Goal: Information Seeking & Learning: Learn about a topic

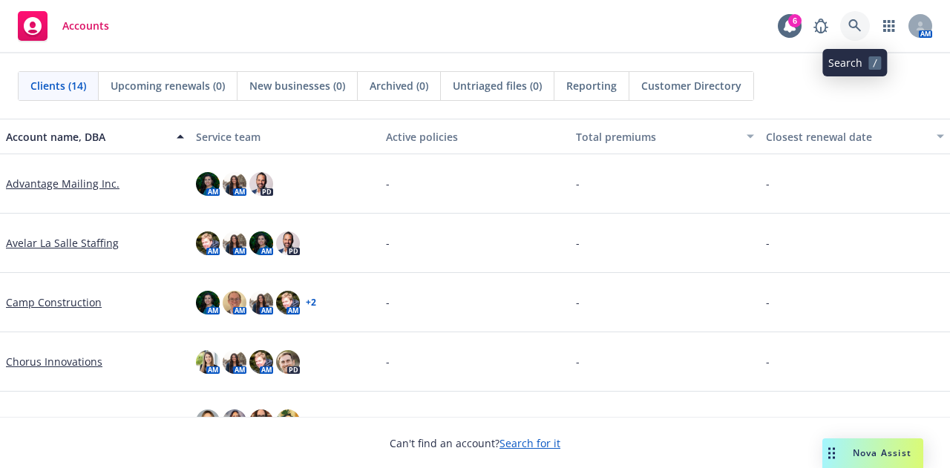
click at [852, 23] on icon at bounding box center [855, 25] width 13 height 13
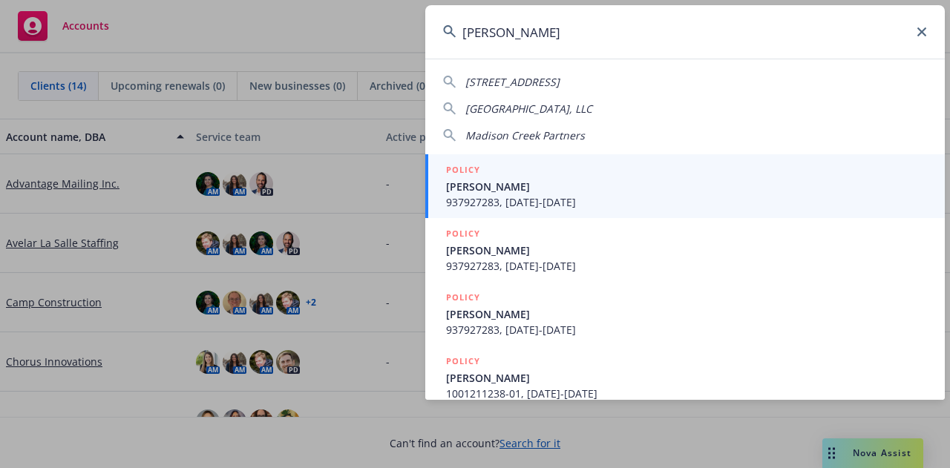
type input "madison creek"
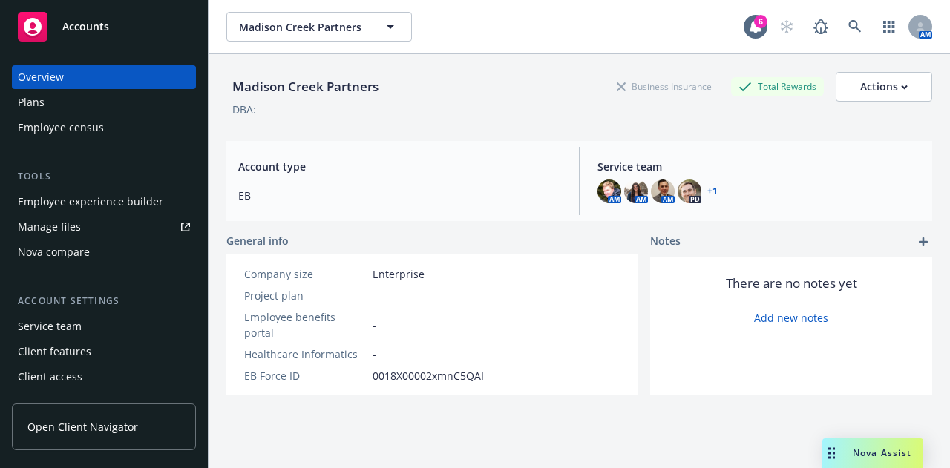
click at [128, 195] on div "Employee experience builder" at bounding box center [91, 202] width 146 height 24
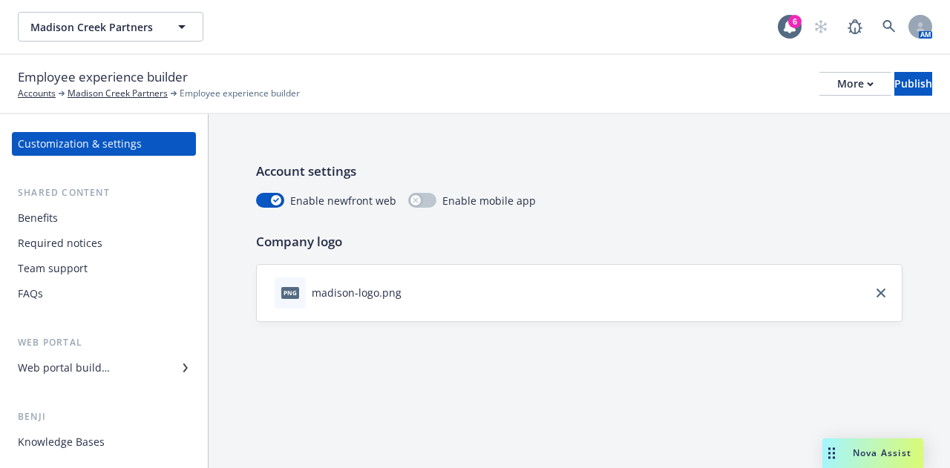
click at [137, 362] on div "Web portal builder" at bounding box center [104, 368] width 172 height 24
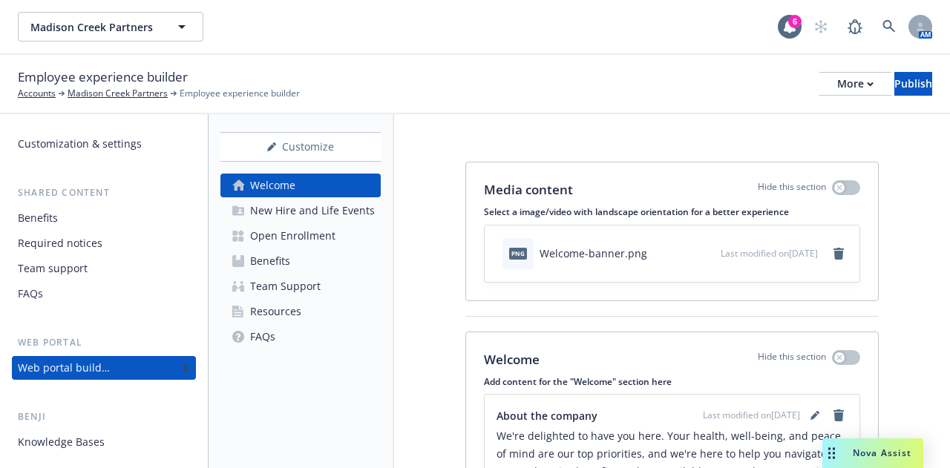
click at [309, 235] on div "Open Enrollment" at bounding box center [292, 236] width 85 height 24
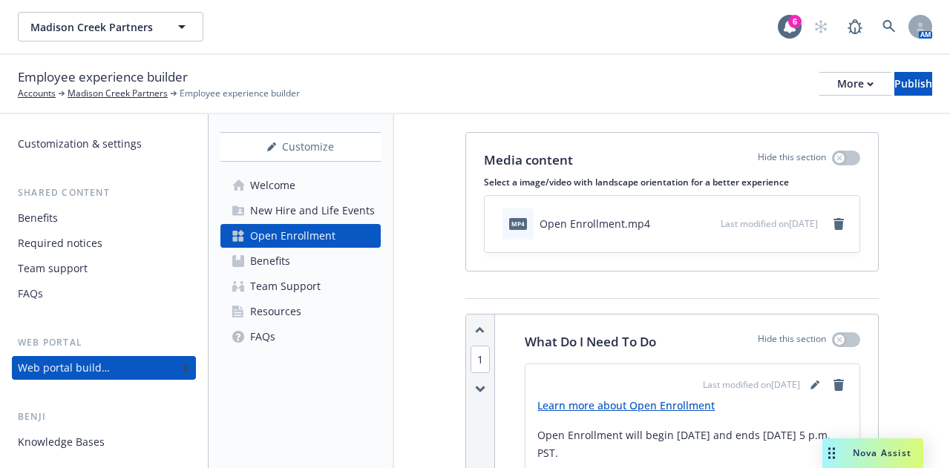
click at [30, 218] on div "Benefits" at bounding box center [38, 218] width 40 height 24
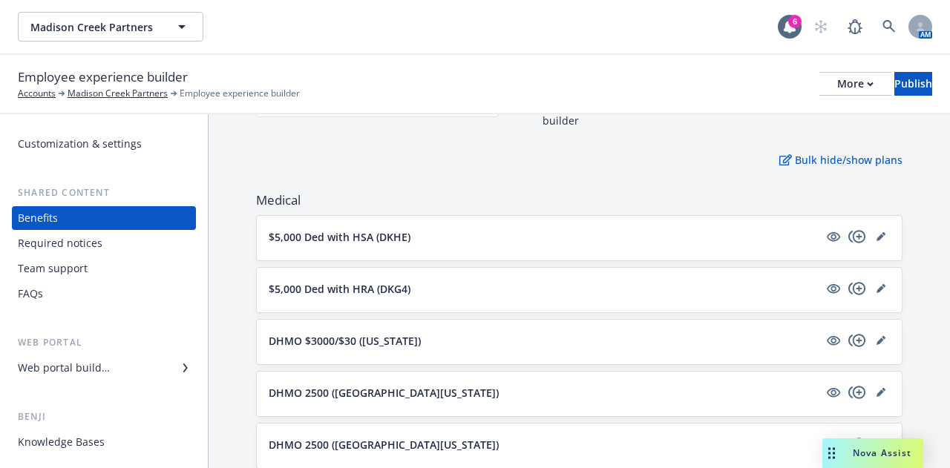
scroll to position [174, 0]
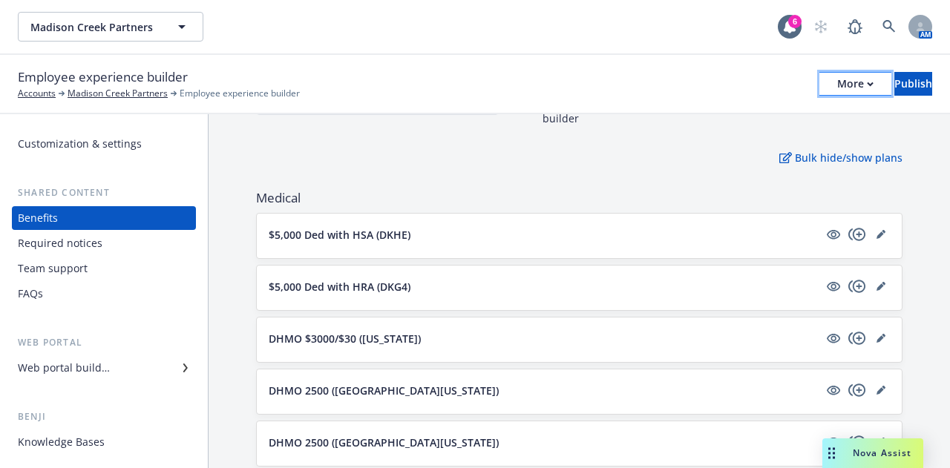
click at [830, 82] on button "More" at bounding box center [856, 84] width 72 height 24
drag, startPoint x: 917, startPoint y: 231, endPoint x: 932, endPoint y: 208, distance: 27.8
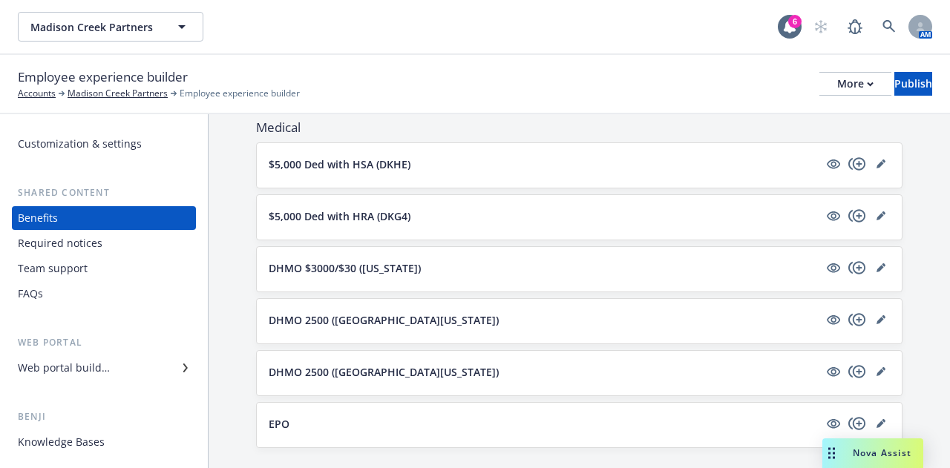
scroll to position [253, 0]
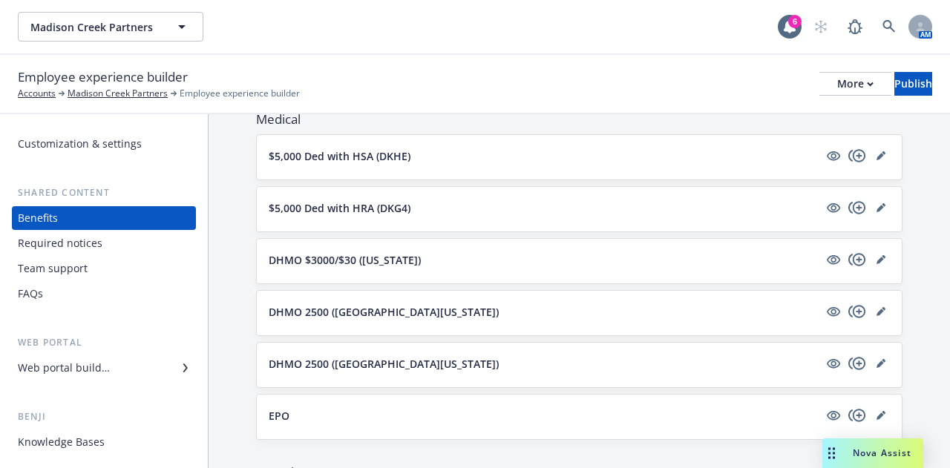
click at [84, 370] on div "Web portal builder" at bounding box center [64, 368] width 92 height 24
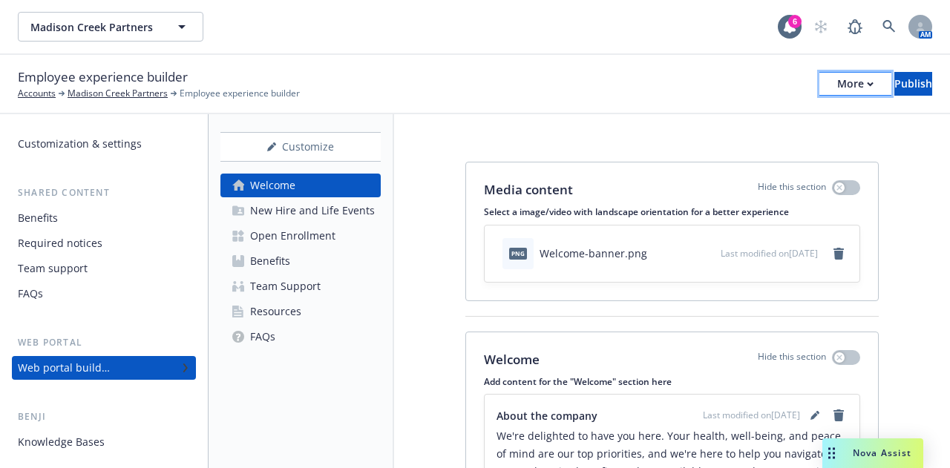
click at [837, 76] on div "More" at bounding box center [855, 84] width 36 height 22
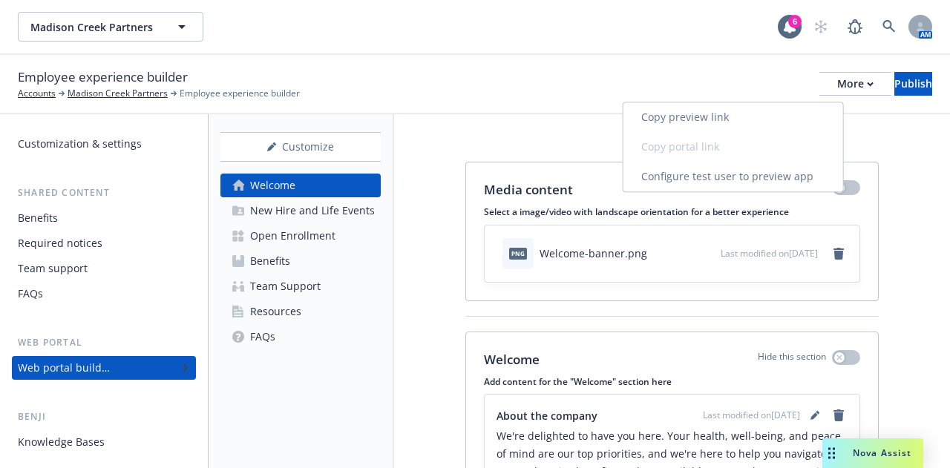
click at [751, 117] on link "Copy preview link" at bounding box center [734, 117] width 220 height 30
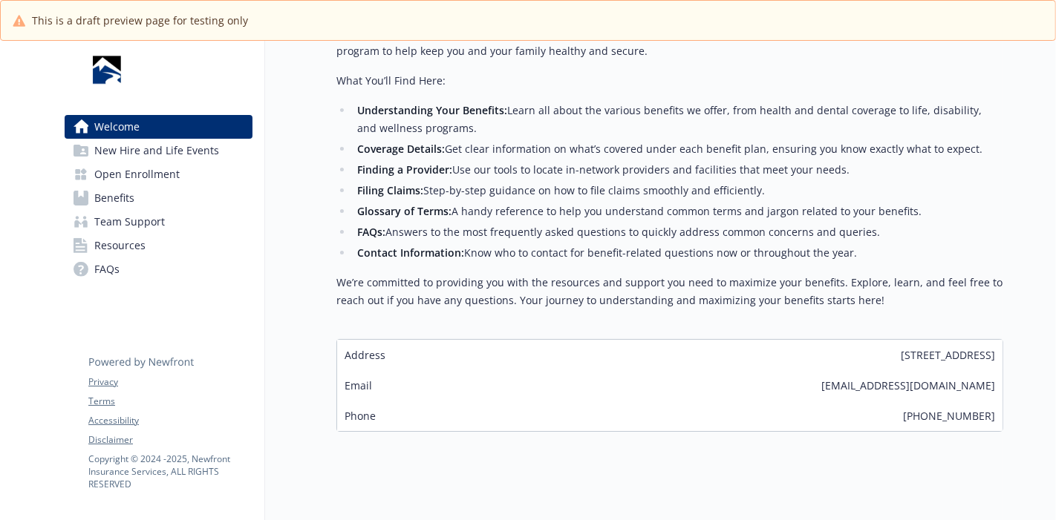
scroll to position [440, 0]
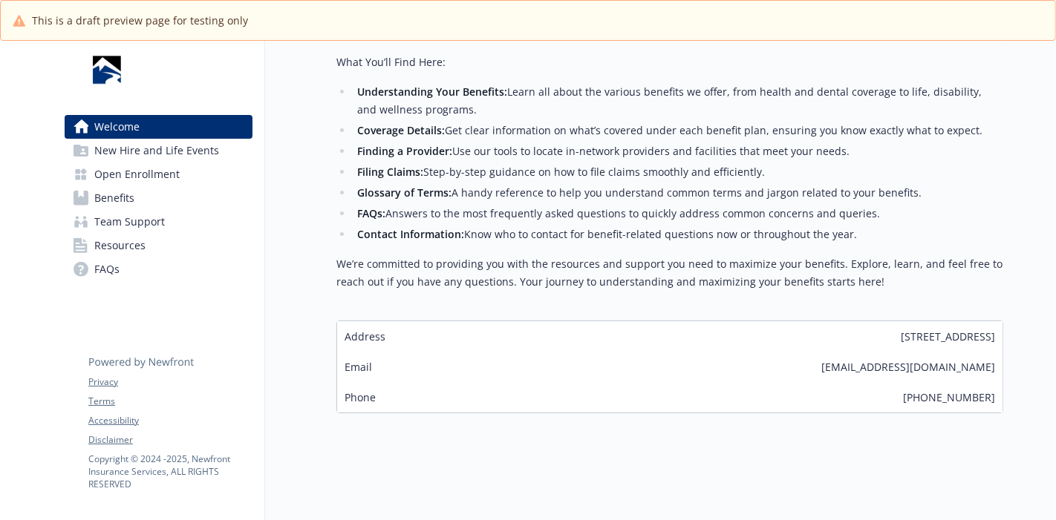
click at [189, 145] on span "New Hire and Life Events" at bounding box center [156, 151] width 125 height 24
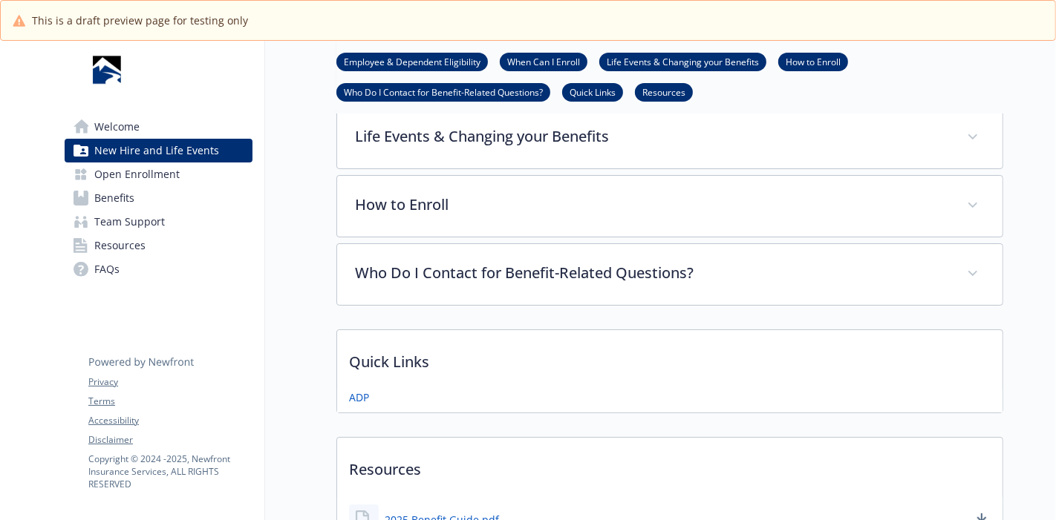
scroll to position [440, 0]
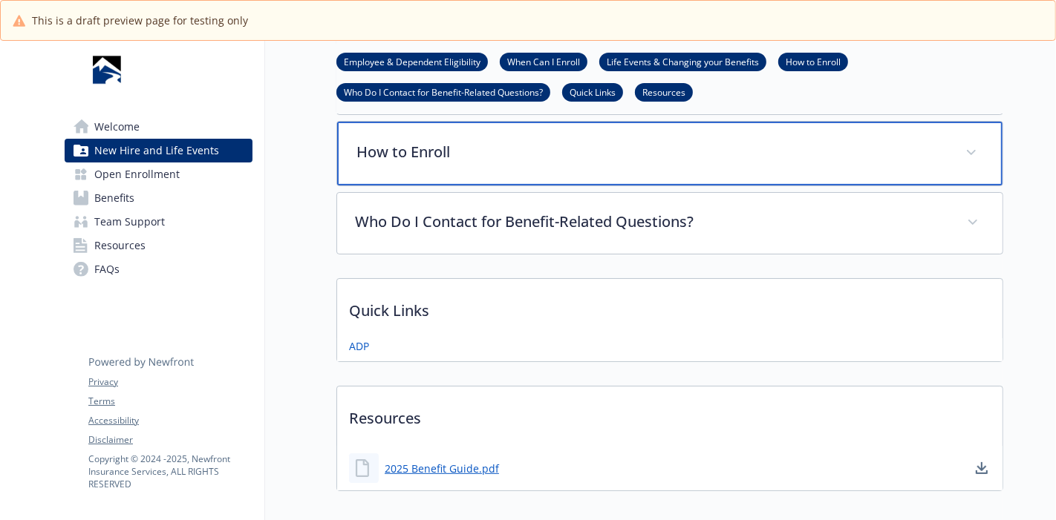
click at [956, 138] on div "How to Enroll" at bounding box center [669, 154] width 665 height 64
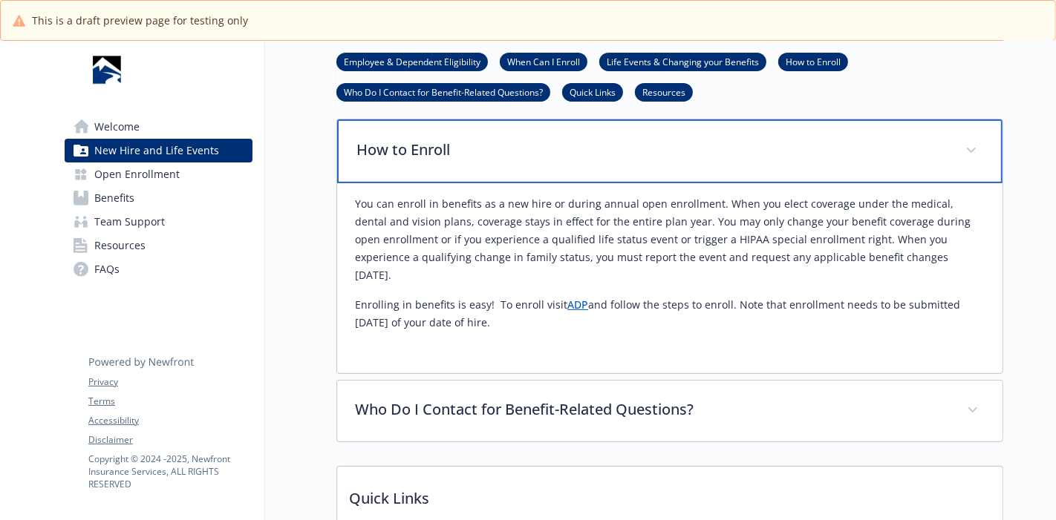
scroll to position [444, 0]
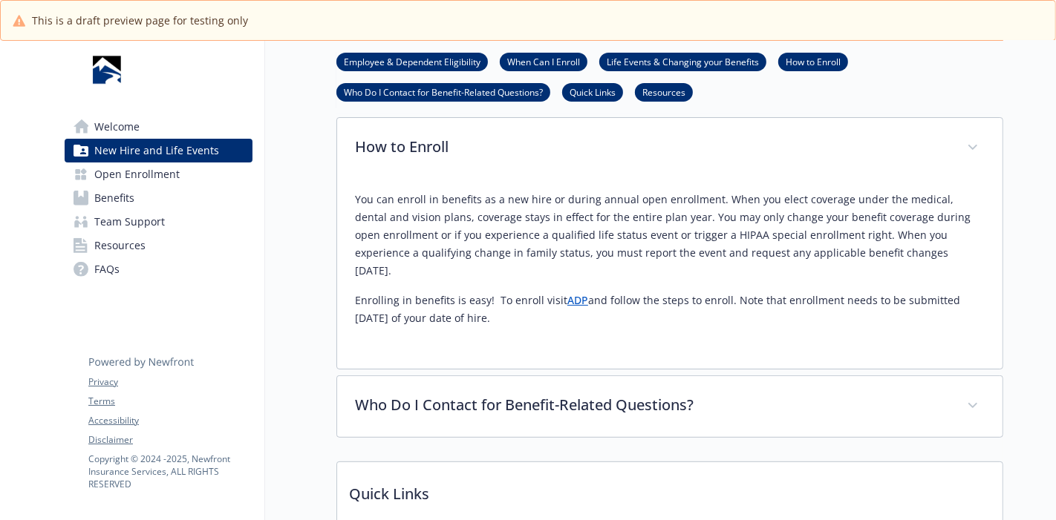
click at [567, 293] on link "ADP" at bounding box center [577, 300] width 21 height 14
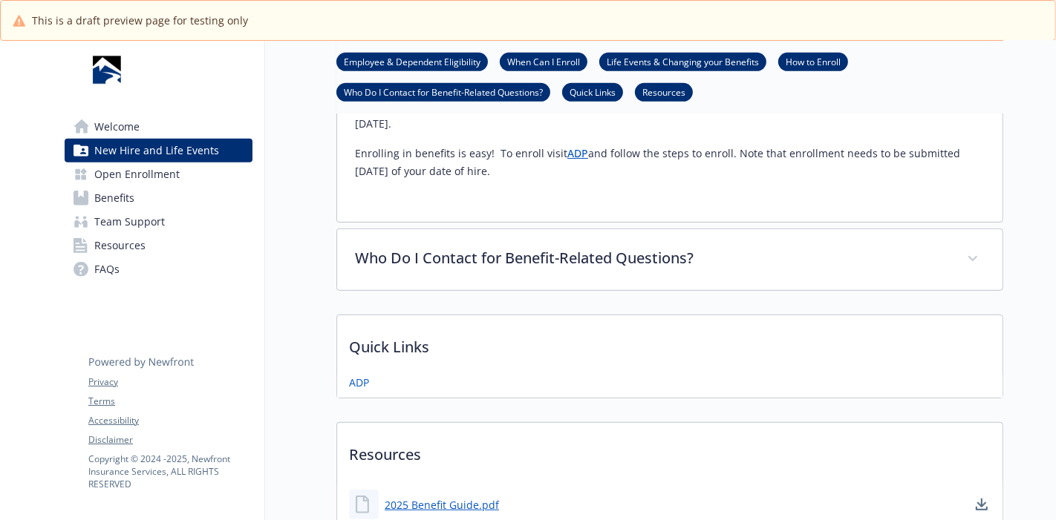
scroll to position [595, 0]
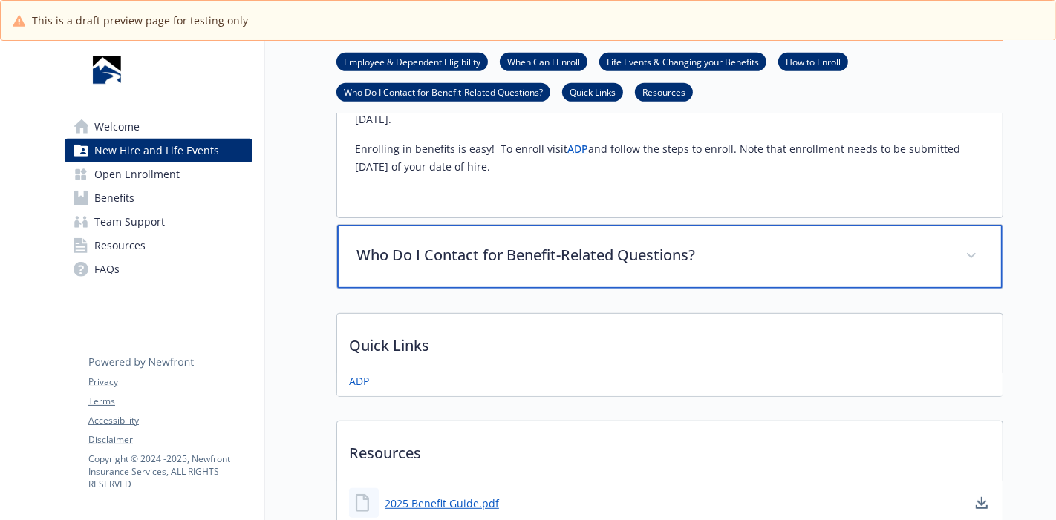
click at [959, 237] on div "Who Do I Contact for Benefit-Related Questions?" at bounding box center [669, 257] width 665 height 64
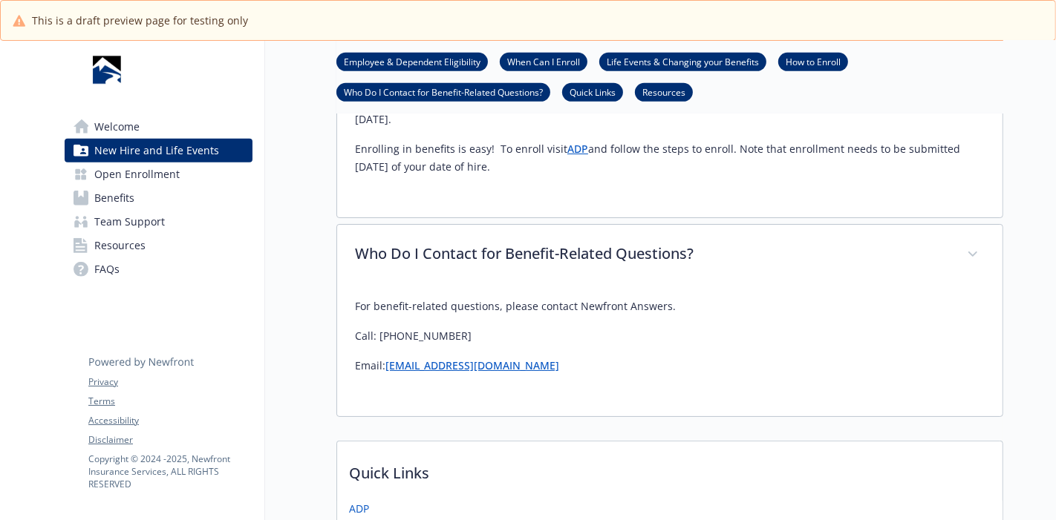
click at [449, 327] on p "Call: (855) 602-3181" at bounding box center [670, 336] width 630 height 18
click at [1043, 269] on div "Skip to main content Welcome New Hire and Life Events Open Enrollment Benefits …" at bounding box center [528, 281] width 1056 height 480
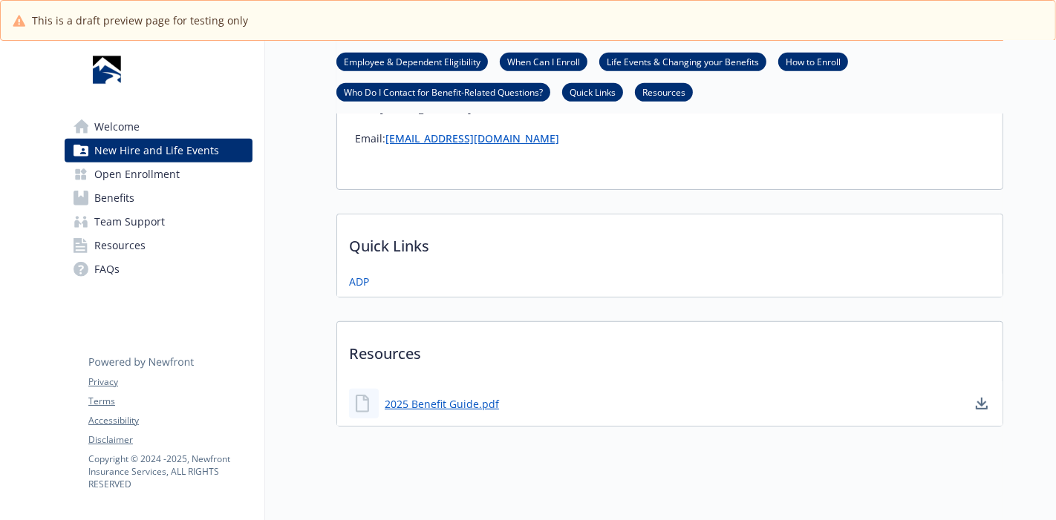
scroll to position [827, 0]
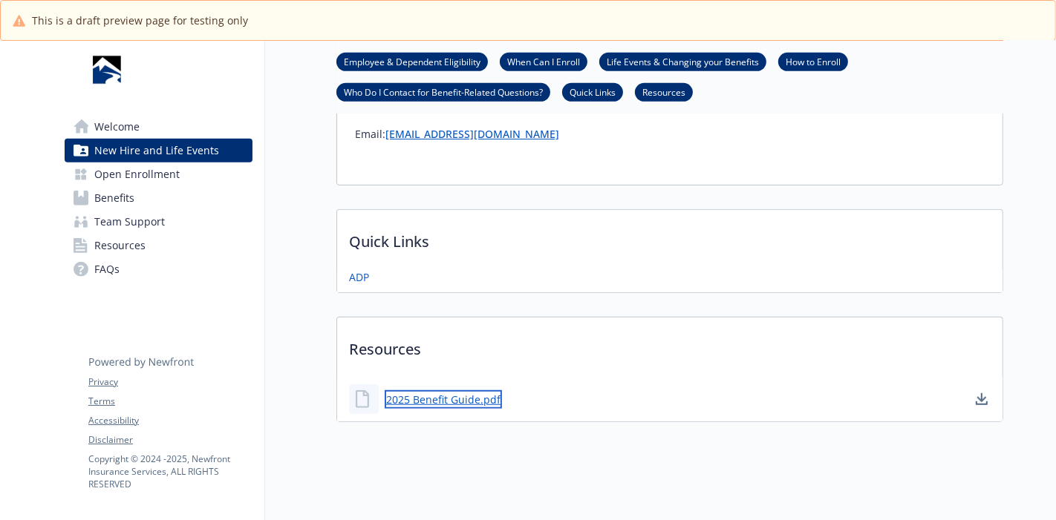
click at [419, 390] on link "2025 Benefit Guide.pdf" at bounding box center [443, 399] width 117 height 19
click at [197, 172] on link "Open Enrollment" at bounding box center [159, 175] width 188 height 24
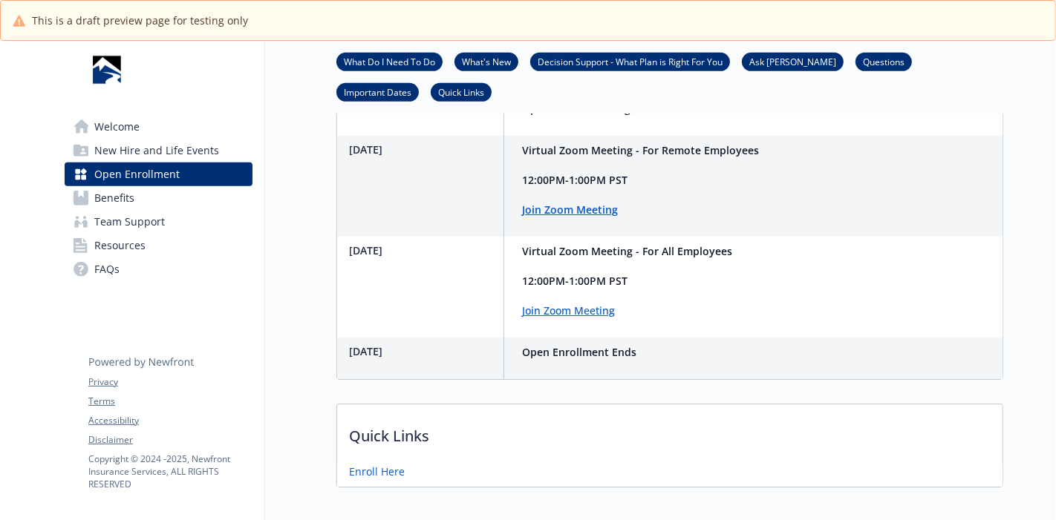
scroll to position [1001, 0]
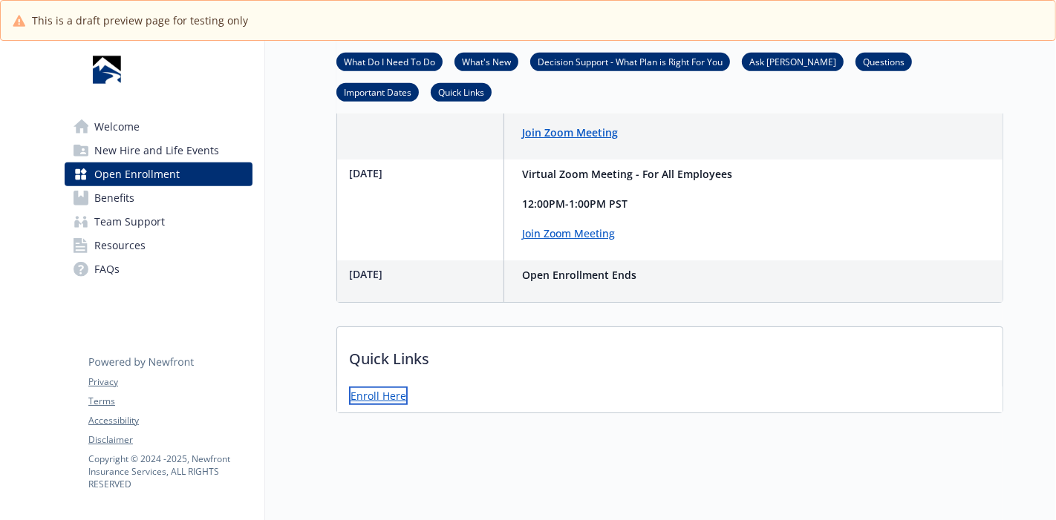
click at [379, 387] on link "Enroll Here" at bounding box center [378, 396] width 59 height 19
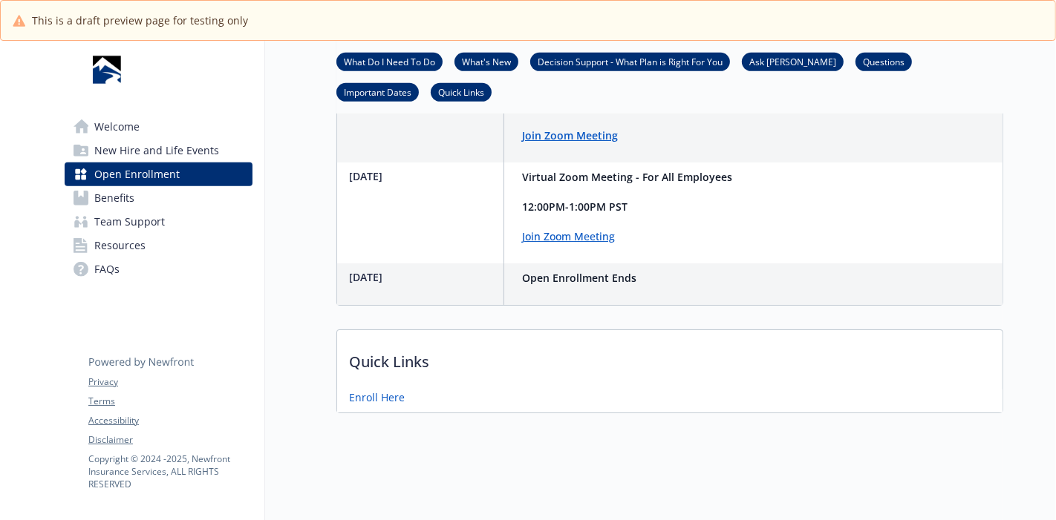
click at [126, 192] on span "Benefits" at bounding box center [114, 198] width 40 height 24
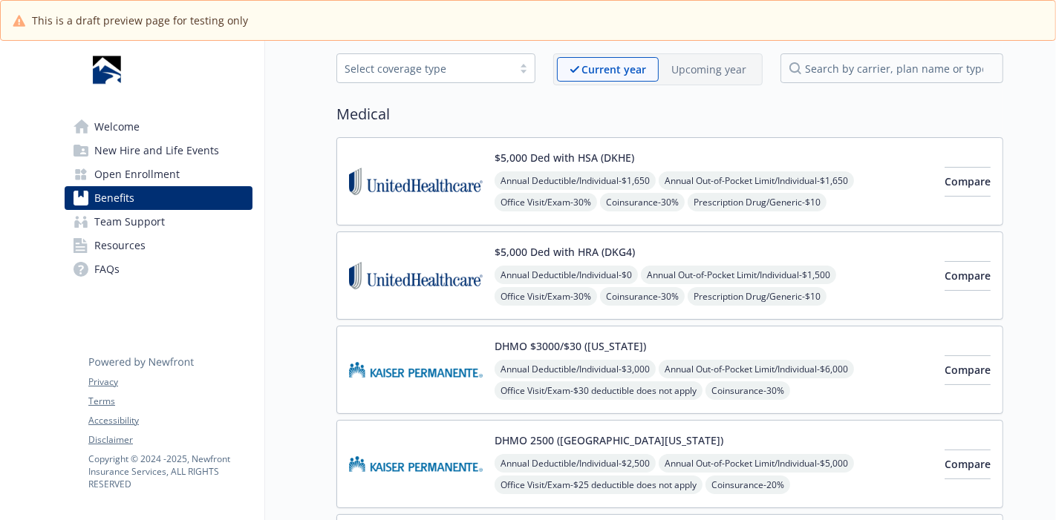
scroll to position [71, 0]
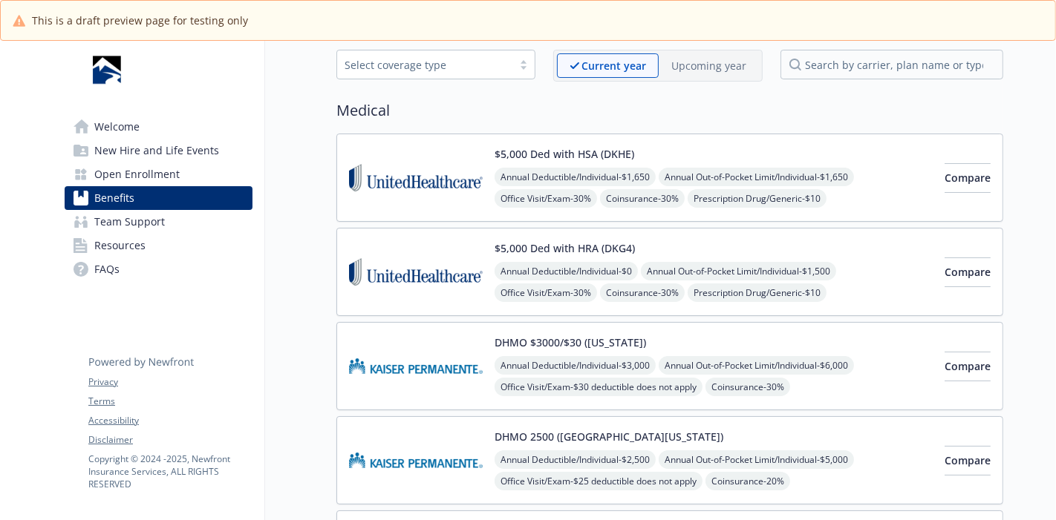
click at [853, 184] on span "Annual Out-of-Pocket Limit/Individual - $1,650" at bounding box center [755, 177] width 195 height 19
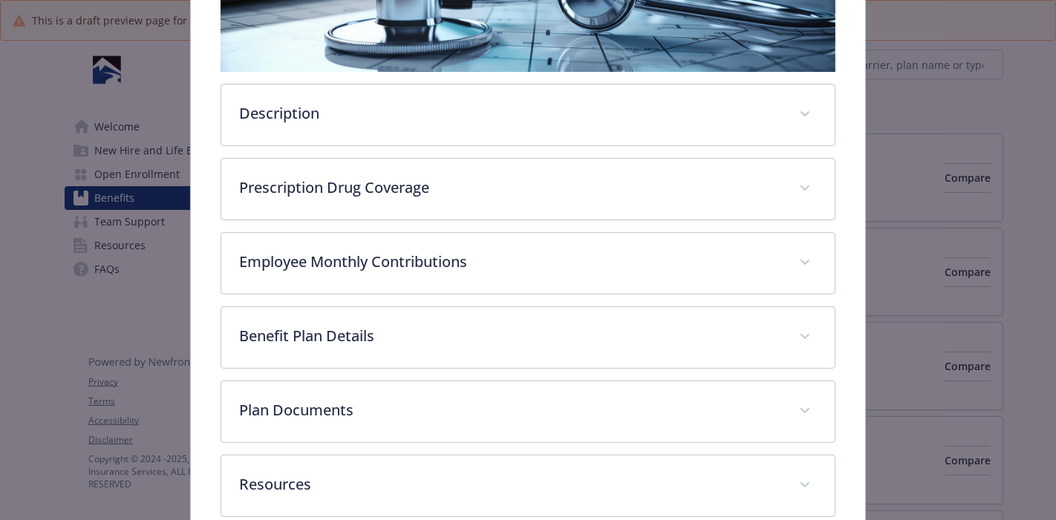
scroll to position [315, 0]
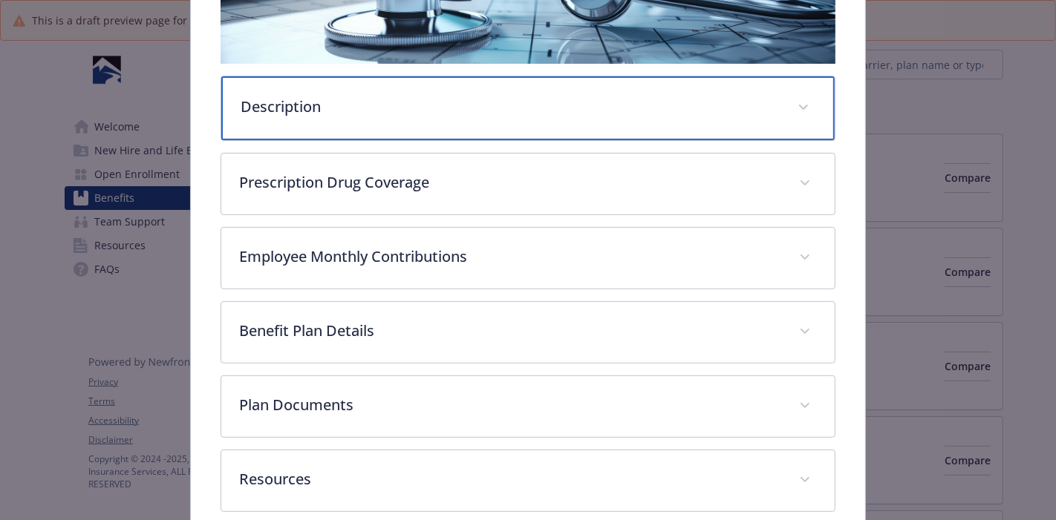
click at [802, 117] on div "Description" at bounding box center [527, 108] width 613 height 64
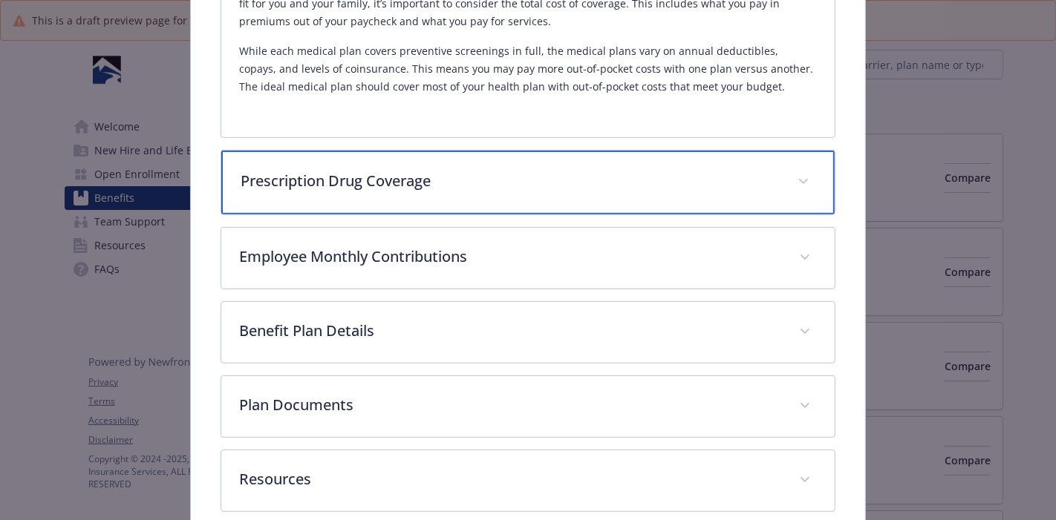
scroll to position [485, 0]
click at [779, 192] on div "Prescription Drug Coverage" at bounding box center [527, 185] width 613 height 64
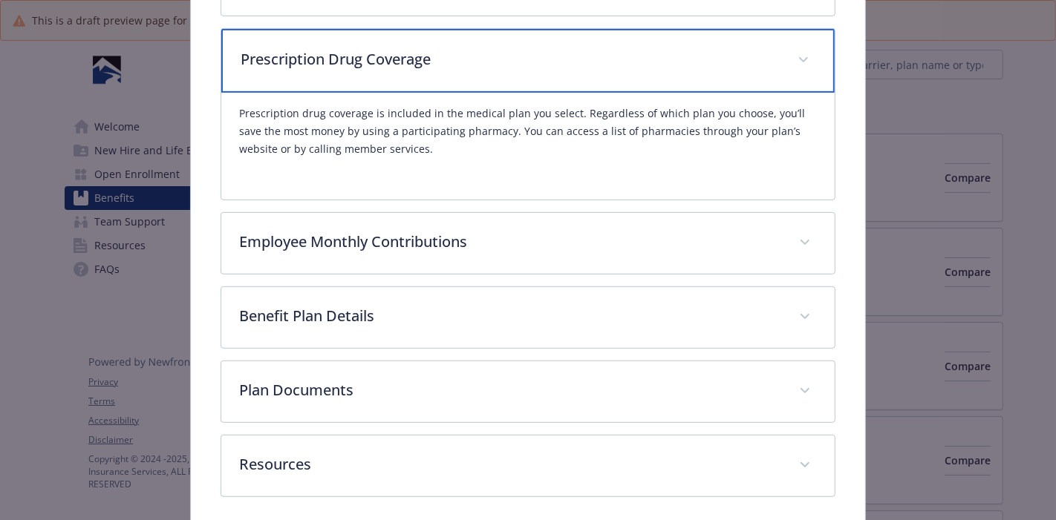
scroll to position [621, 0]
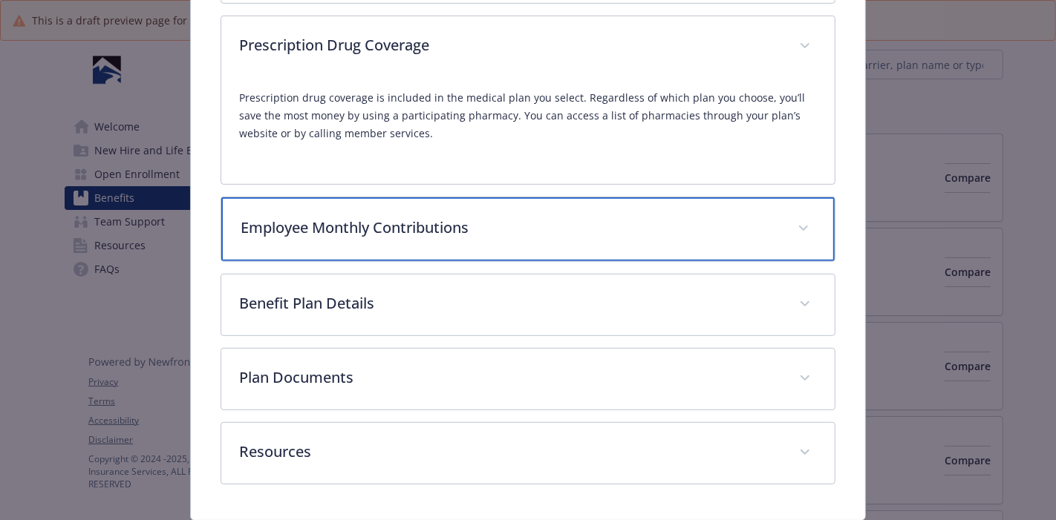
click at [818, 224] on div "Employee Monthly Contributions" at bounding box center [527, 229] width 613 height 64
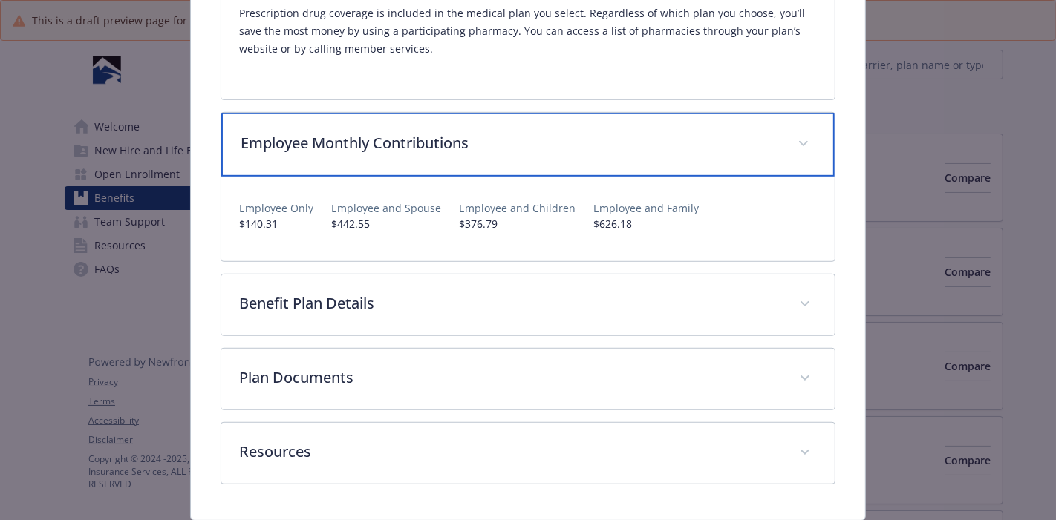
scroll to position [709, 0]
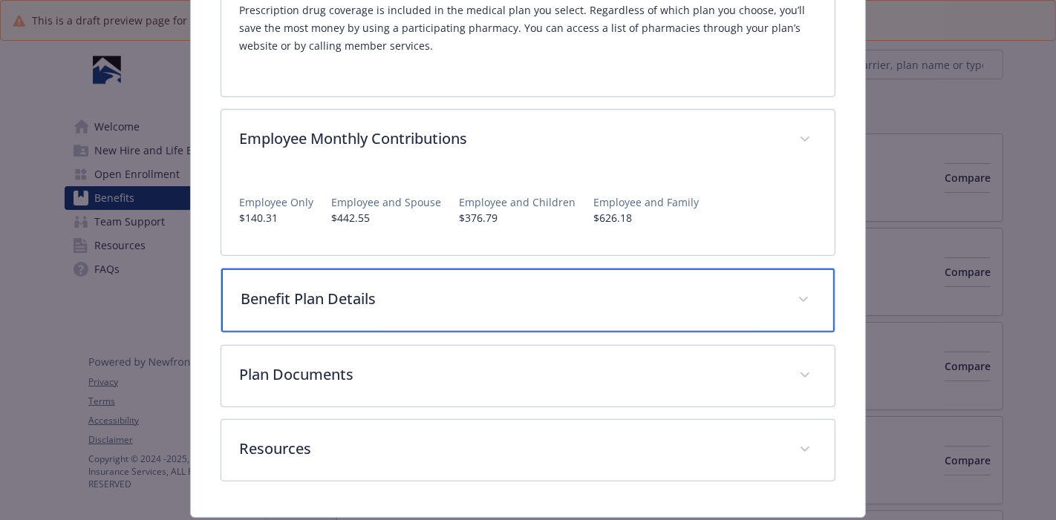
click at [802, 302] on span "details for plan Medical - $5,000 Ded with HSA (DKHE) - Medical PPO (3-tier)" at bounding box center [803, 300] width 24 height 24
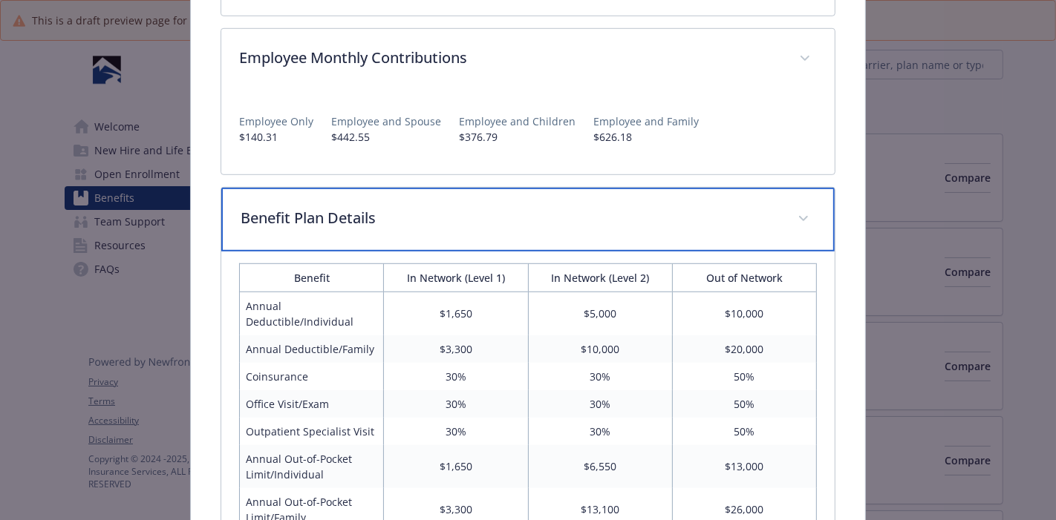
scroll to position [793, 0]
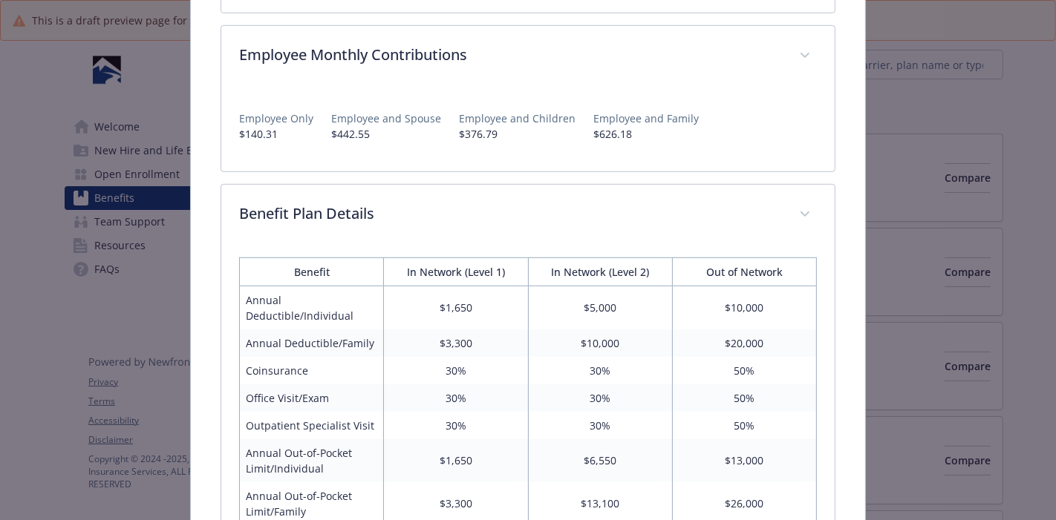
click at [626, 128] on p "$626.18" at bounding box center [645, 134] width 105 height 16
click at [509, 117] on p "Employee and Children" at bounding box center [517, 119] width 117 height 16
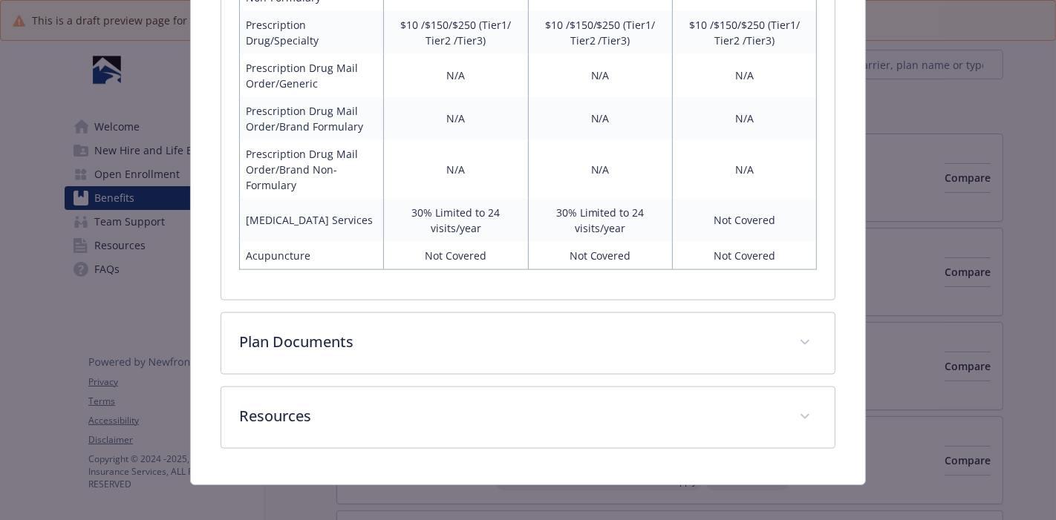
scroll to position [1697, 0]
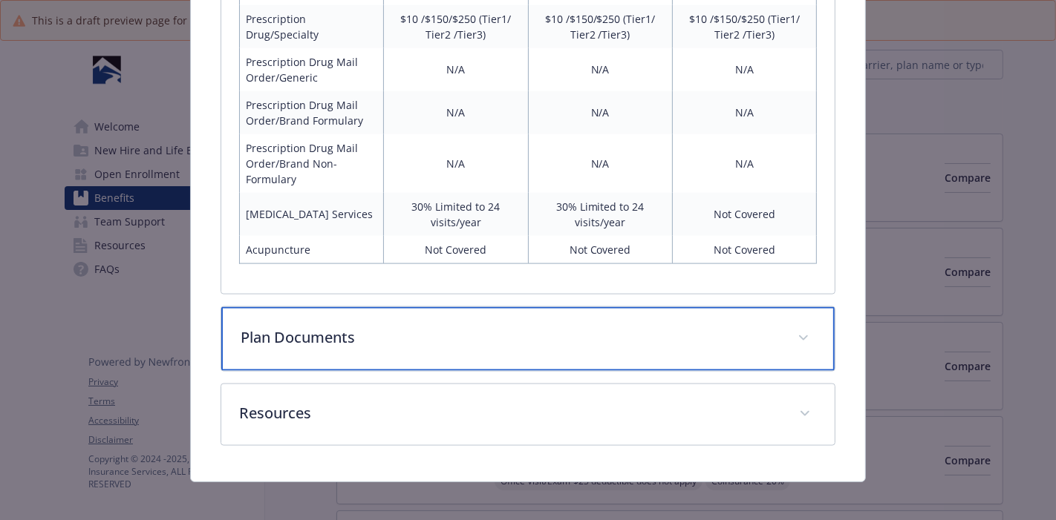
click at [775, 332] on div "Plan Documents" at bounding box center [527, 339] width 613 height 64
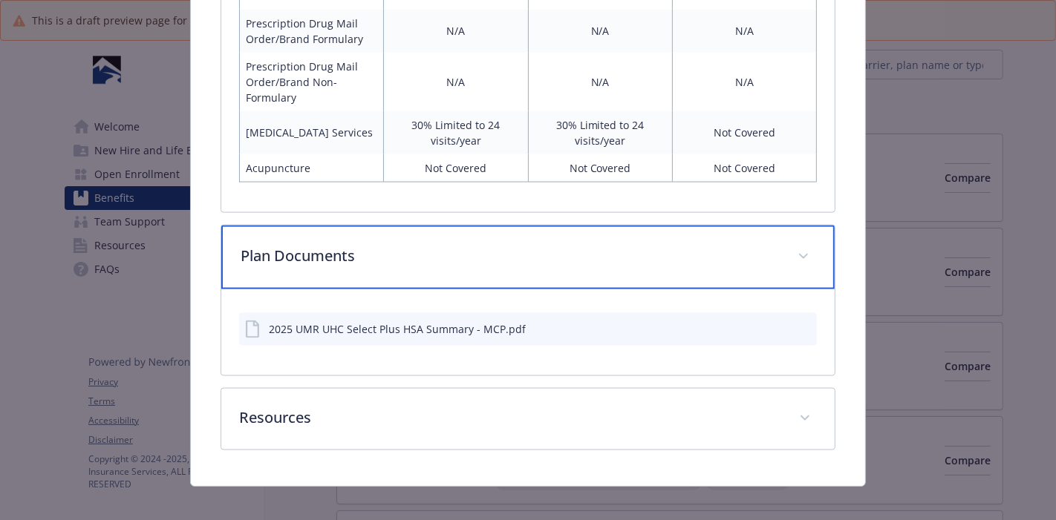
scroll to position [1785, 0]
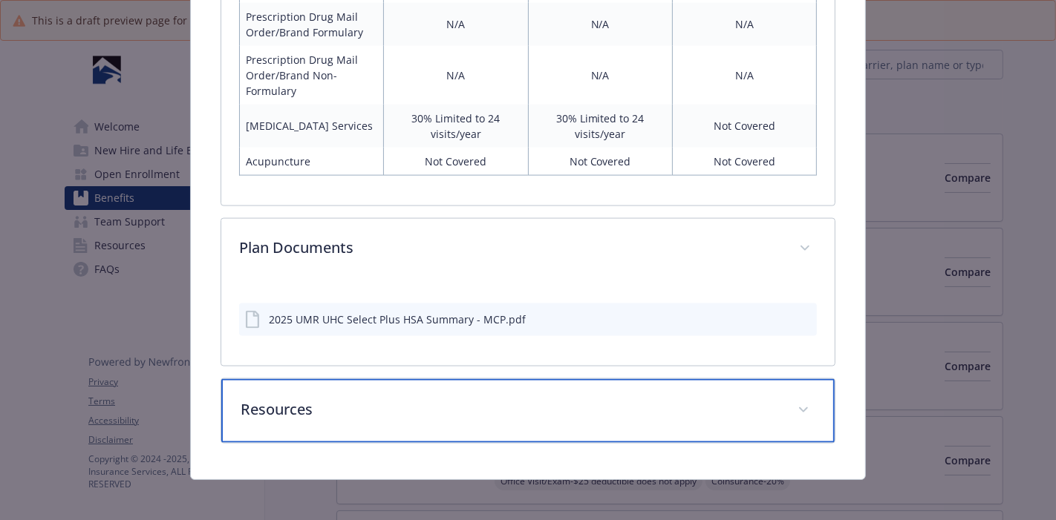
click at [811, 397] on div "Resources" at bounding box center [527, 411] width 613 height 64
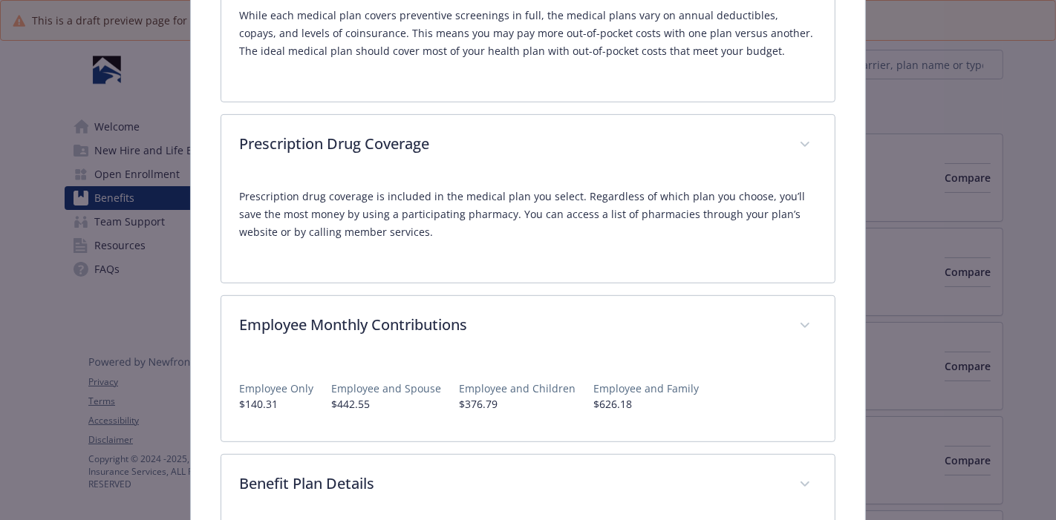
scroll to position [0, 0]
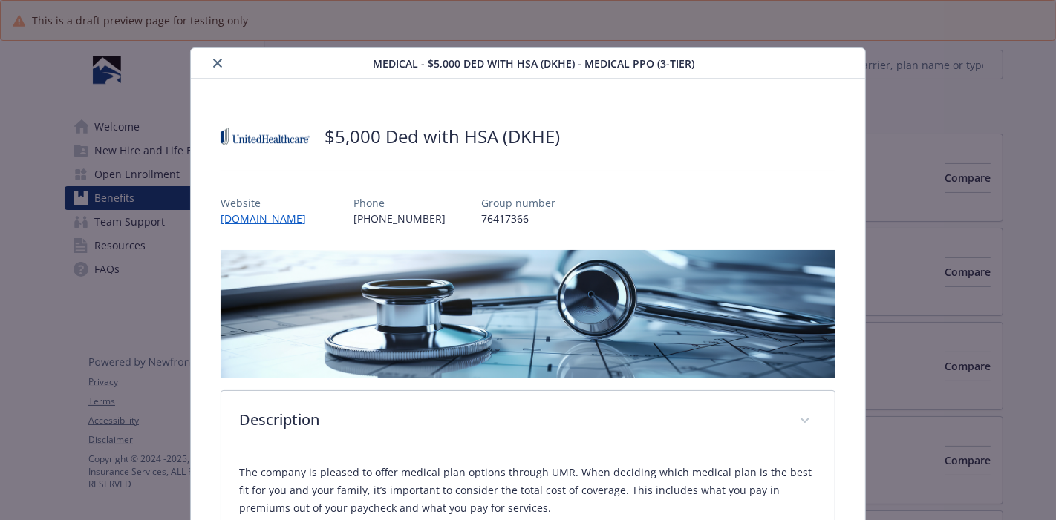
click at [218, 62] on icon "close" at bounding box center [217, 63] width 9 height 9
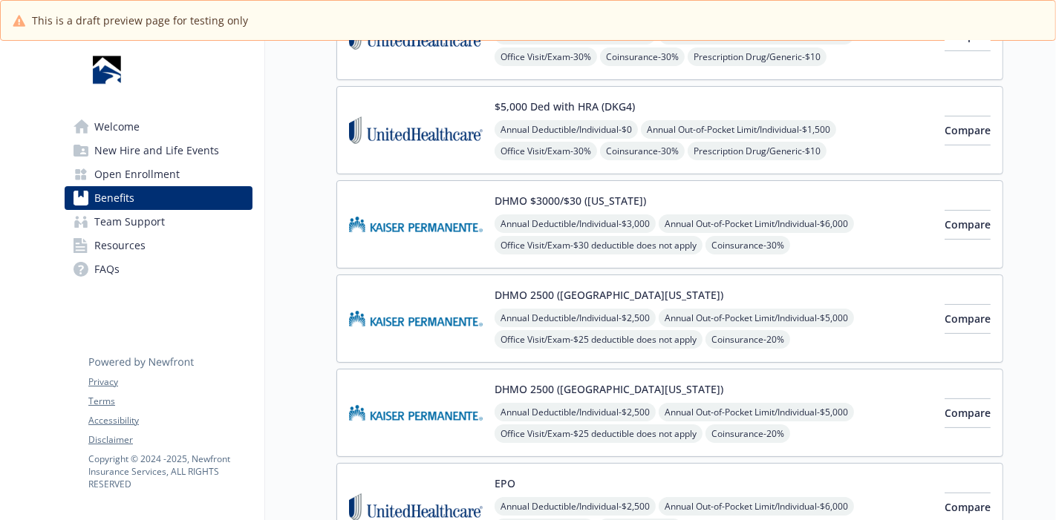
scroll to position [216, 0]
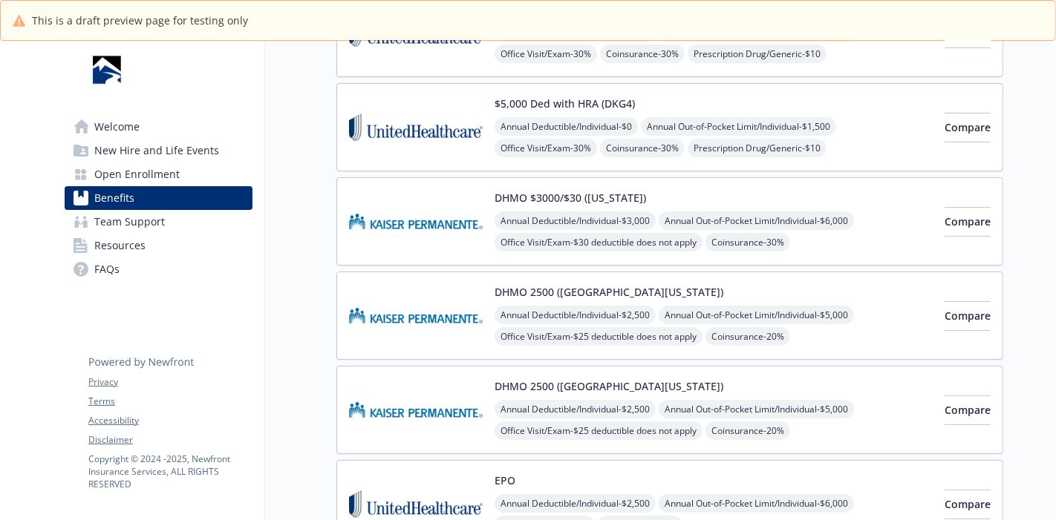
click at [702, 97] on div "$5,000 Ded with HRA (DKG4) Annual Deductible/Individual - $0 Annual Out-of-Pock…" at bounding box center [713, 127] width 438 height 63
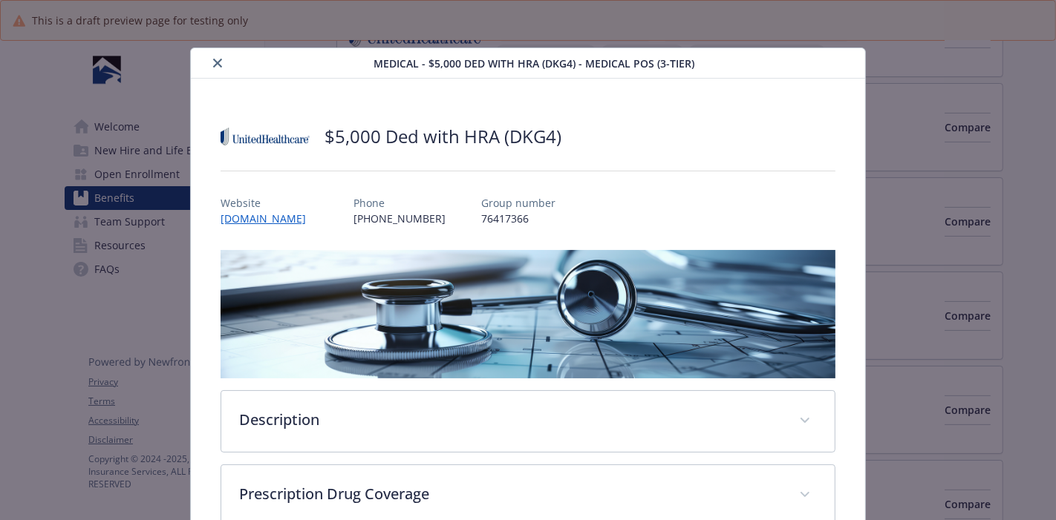
click at [214, 61] on icon "close" at bounding box center [217, 63] width 9 height 9
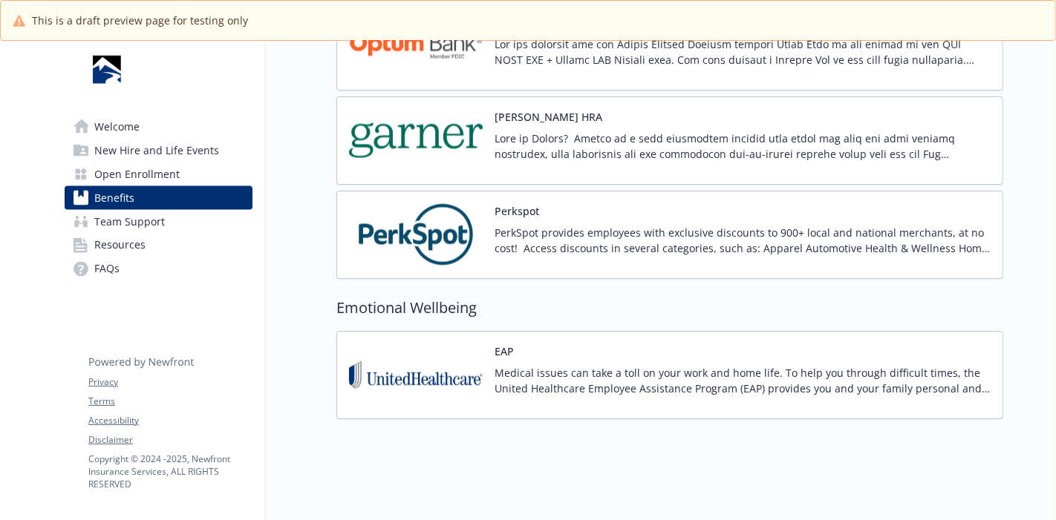
scroll to position [2183, 0]
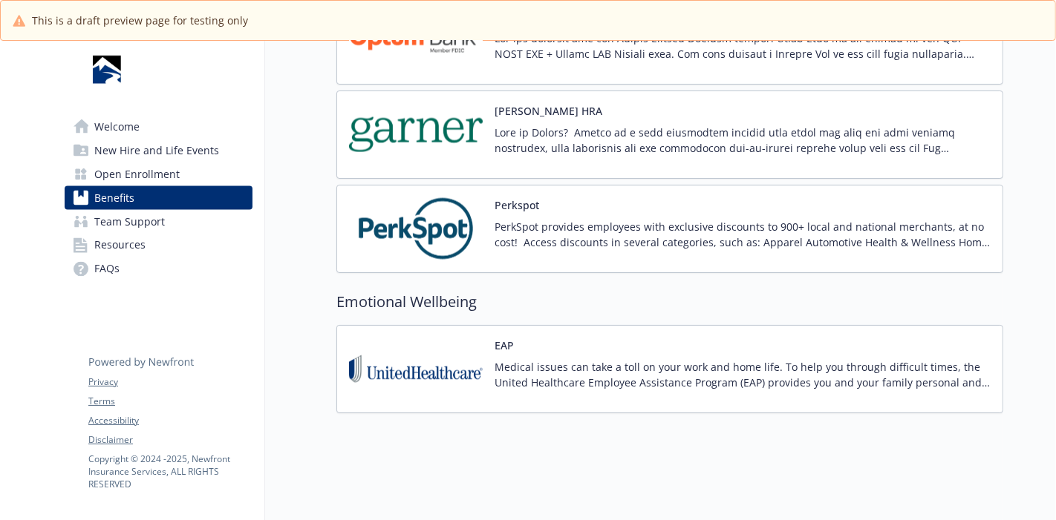
click at [513, 359] on p "Medical issues can take a toll on your work and home life. To help you through …" at bounding box center [742, 374] width 496 height 31
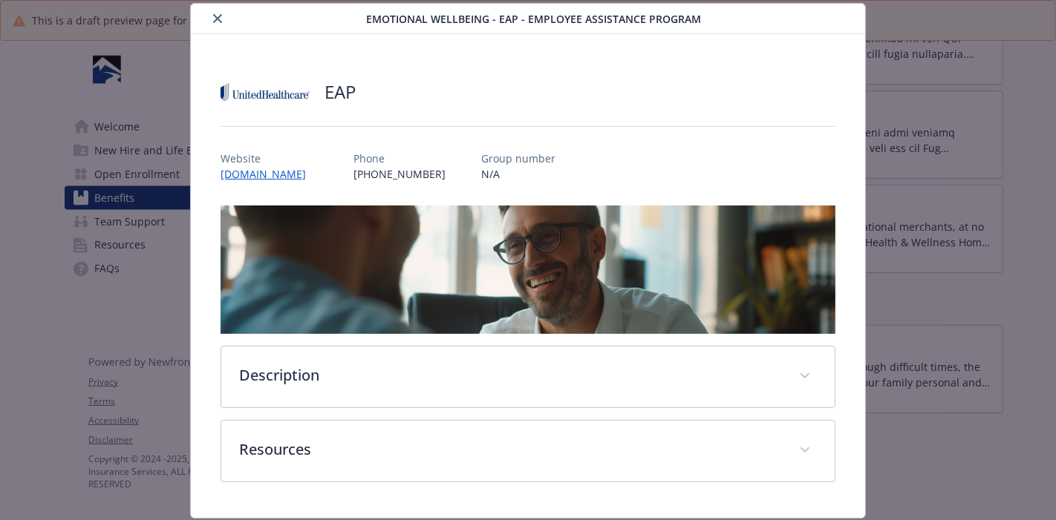
scroll to position [87, 0]
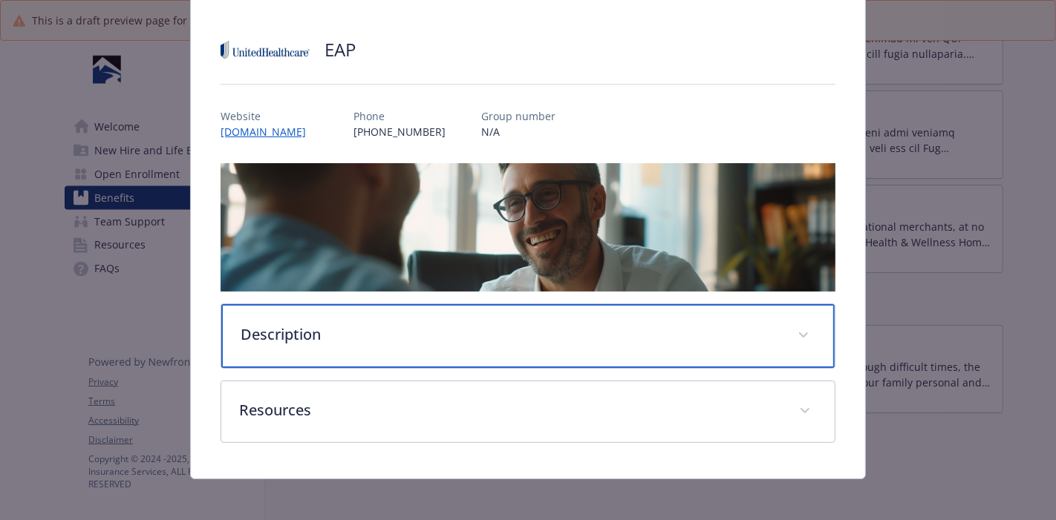
click at [794, 336] on span "details for plan Emotional Wellbeing - EAP - Employee Assistance Program" at bounding box center [803, 336] width 24 height 24
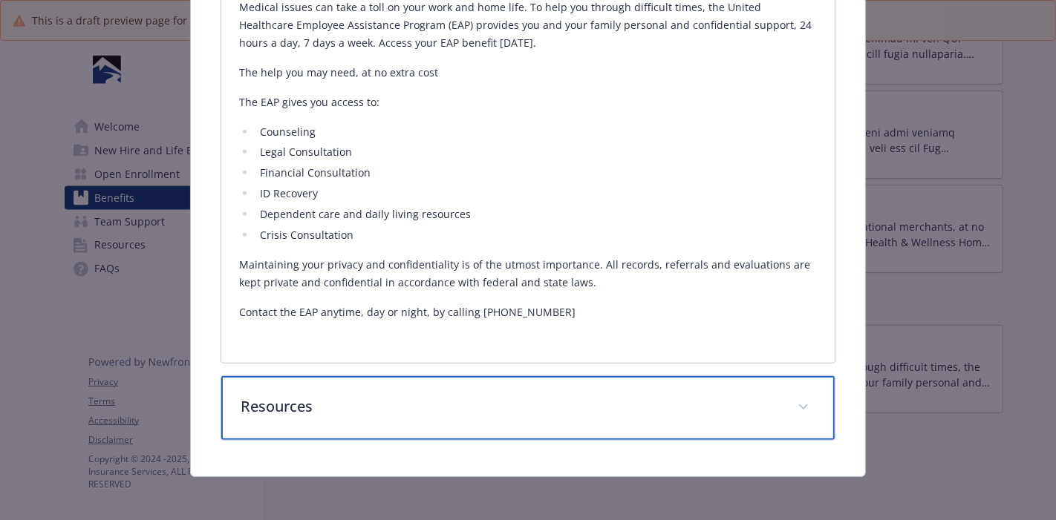
scroll to position [463, 0]
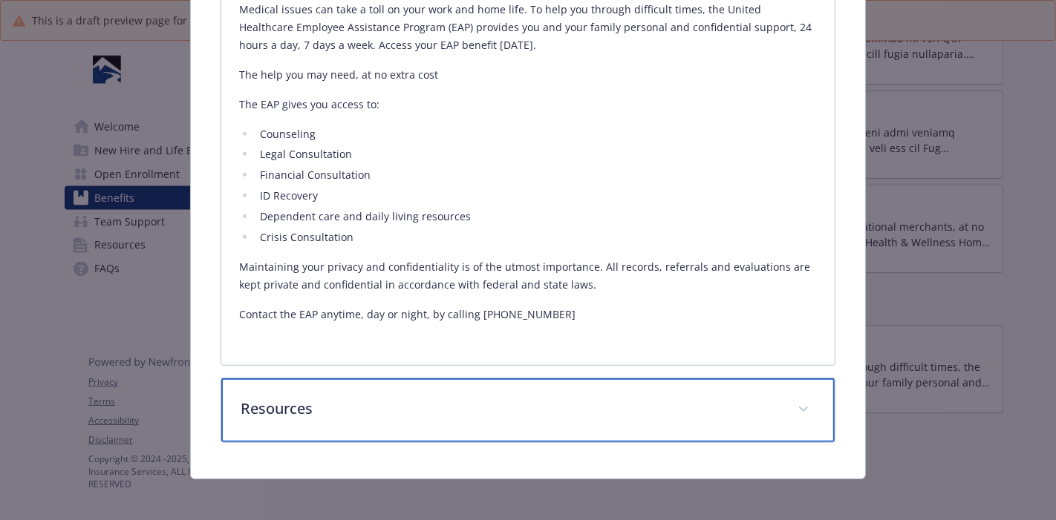
click at [810, 416] on div "Resources" at bounding box center [527, 411] width 613 height 64
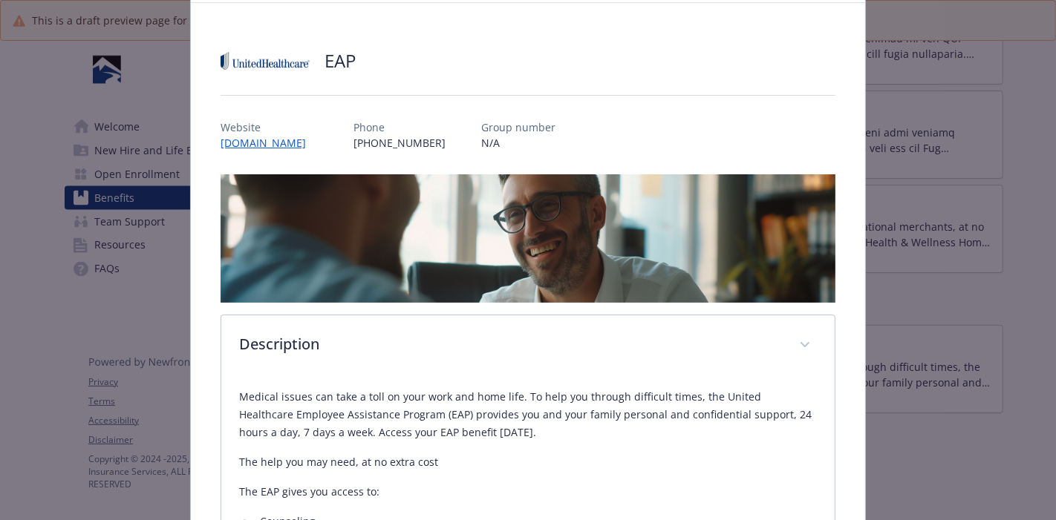
scroll to position [0, 0]
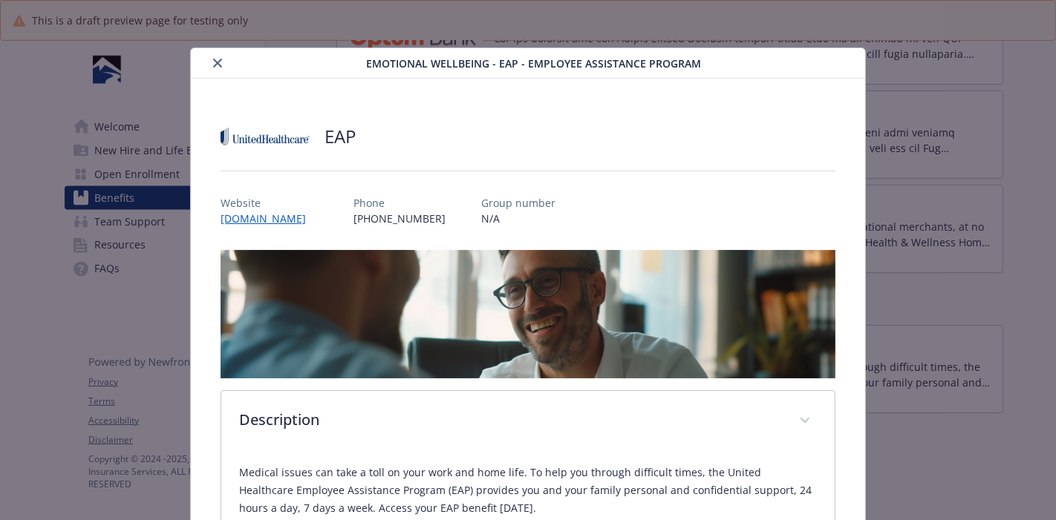
click at [215, 59] on icon "close" at bounding box center [217, 63] width 9 height 9
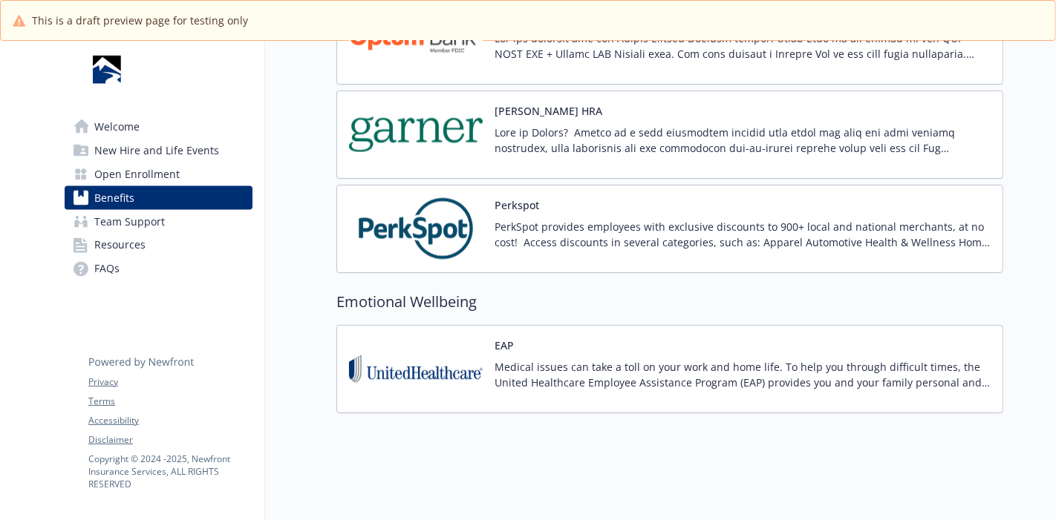
click at [120, 217] on span "Team Support" at bounding box center [129, 222] width 71 height 24
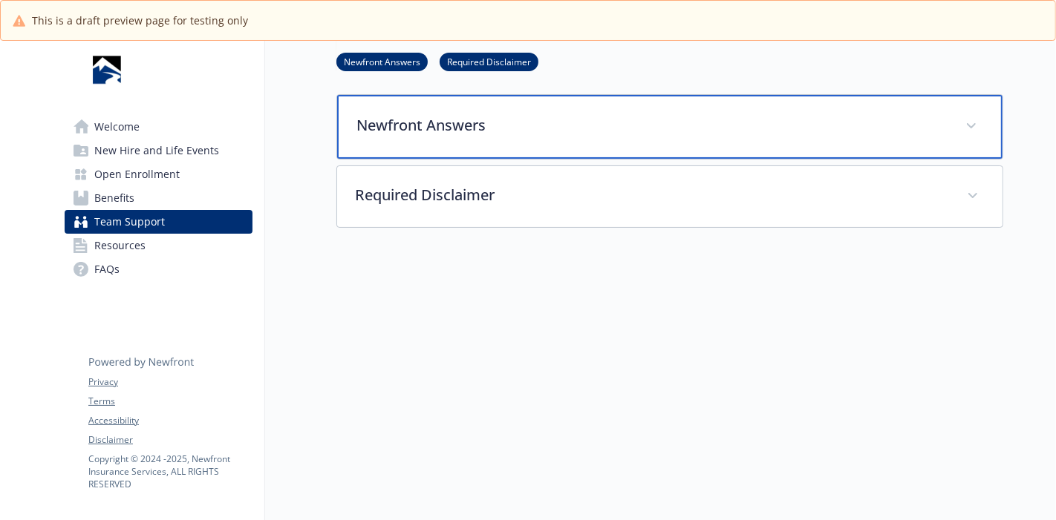
scroll to position [242, 0]
click at [933, 136] on div "Newfront Answers" at bounding box center [669, 127] width 665 height 64
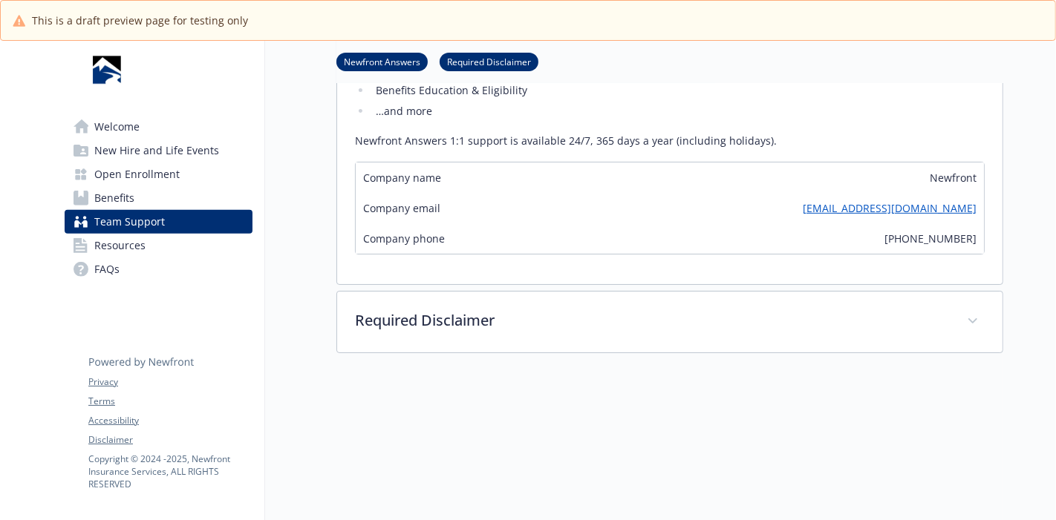
scroll to position [449, 0]
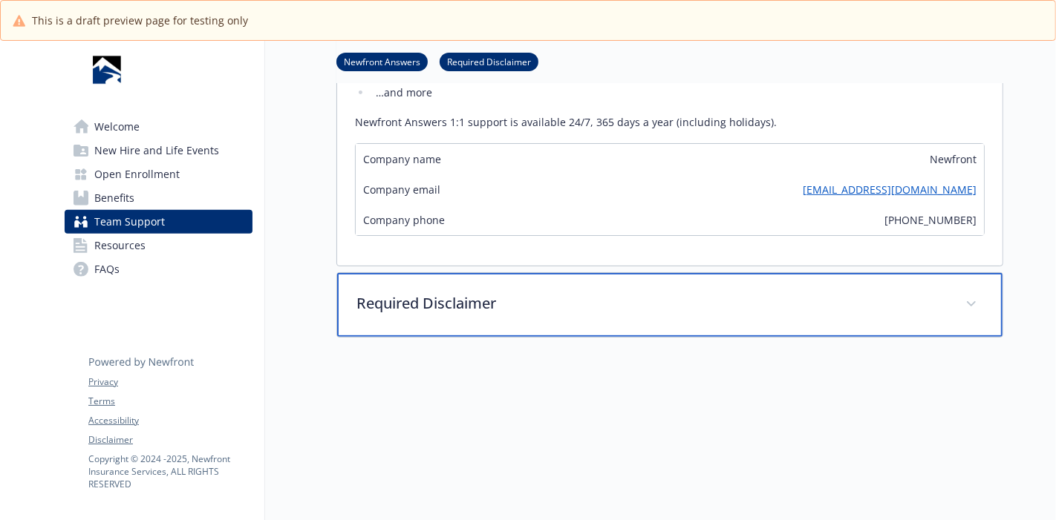
click at [949, 323] on div "Required Disclaimer" at bounding box center [669, 305] width 665 height 64
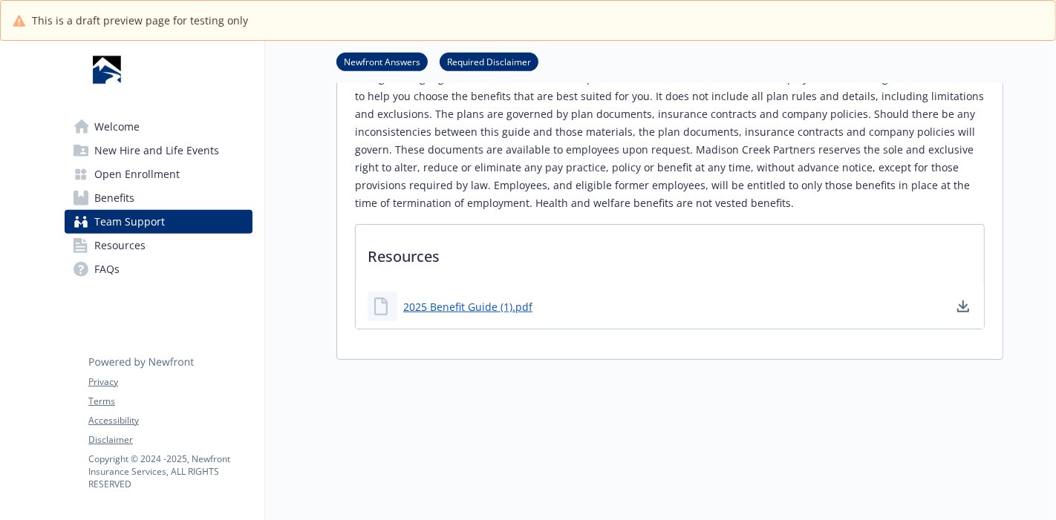
scroll to position [831, 1]
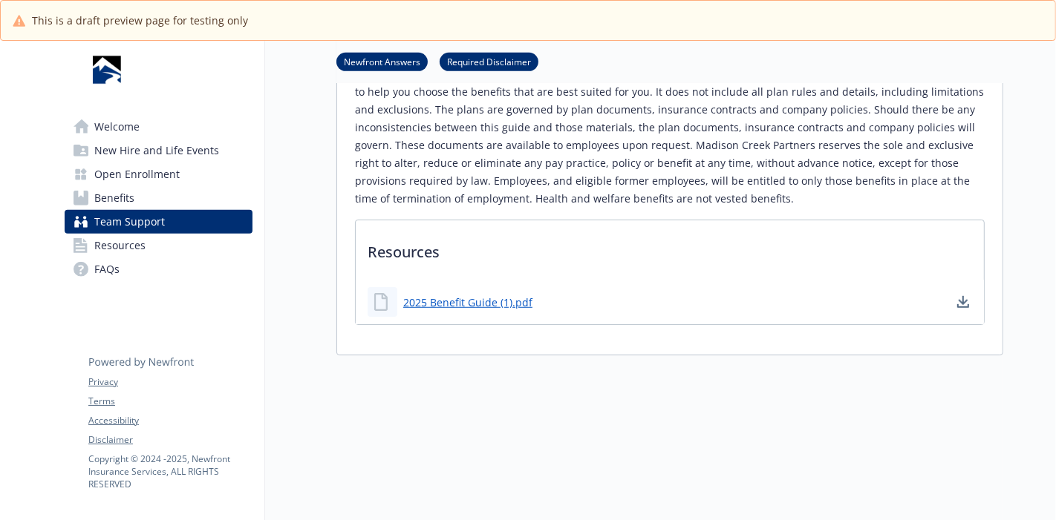
click at [125, 253] on span "Resources" at bounding box center [119, 246] width 51 height 24
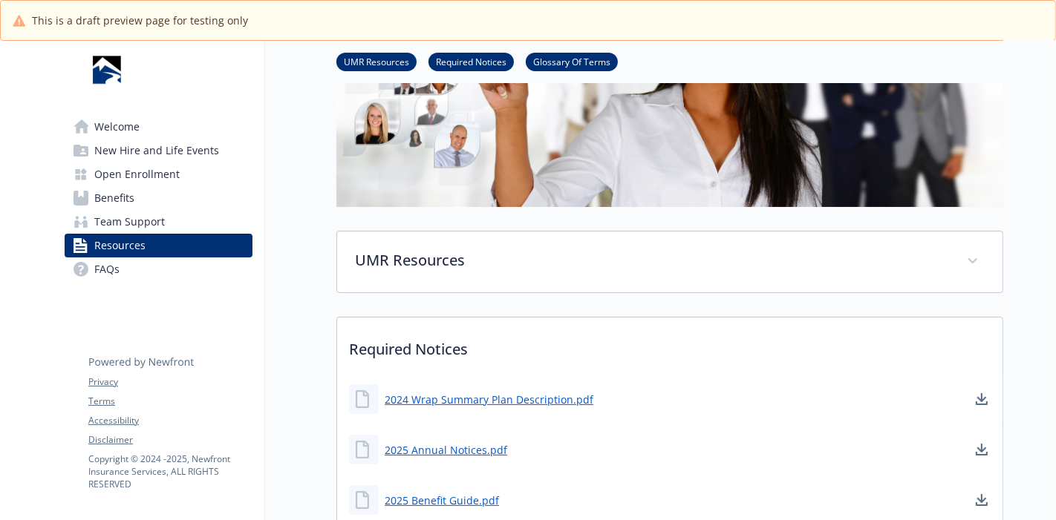
scroll to position [230, 1]
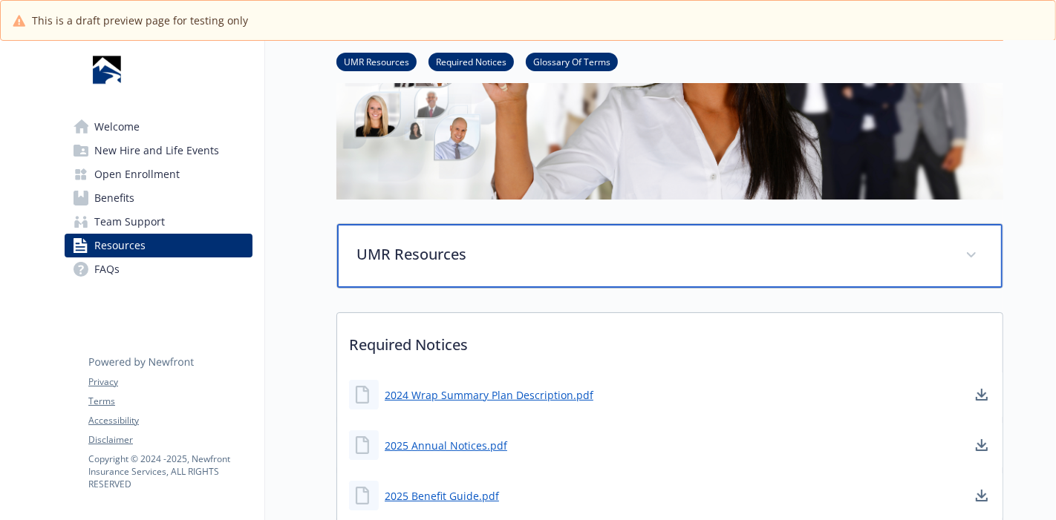
click at [961, 253] on span at bounding box center [971, 255] width 24 height 24
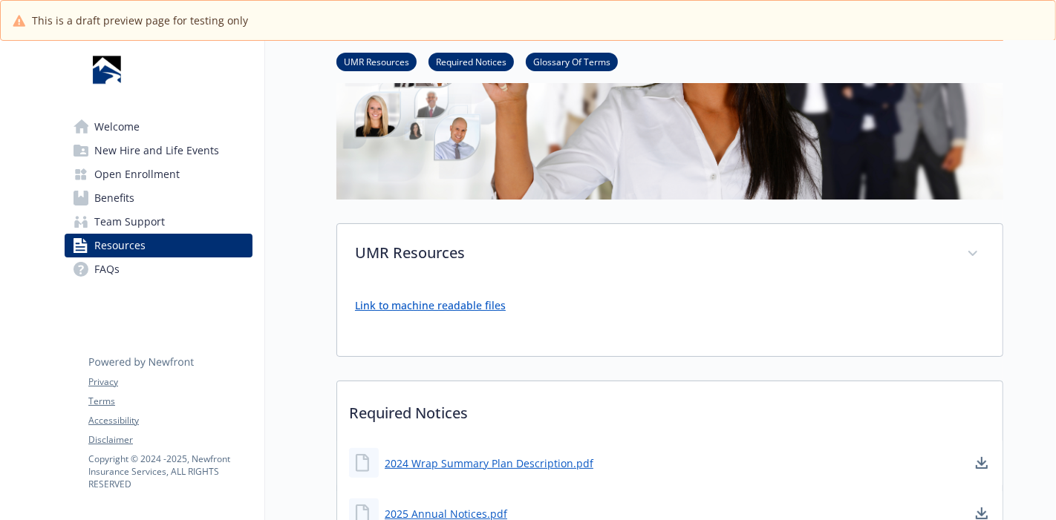
click at [437, 310] on link "Link to machine readable files" at bounding box center [430, 305] width 151 height 14
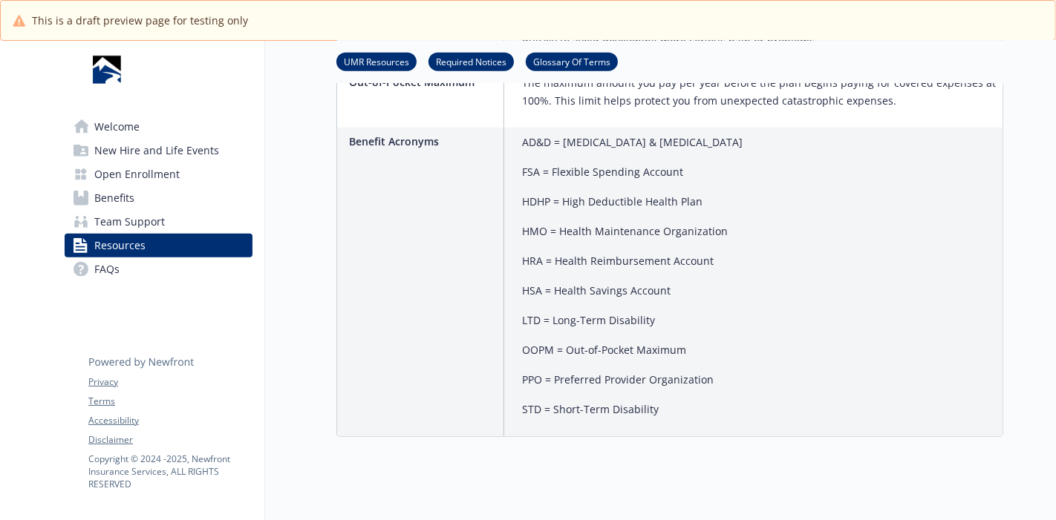
scroll to position [1566, 1]
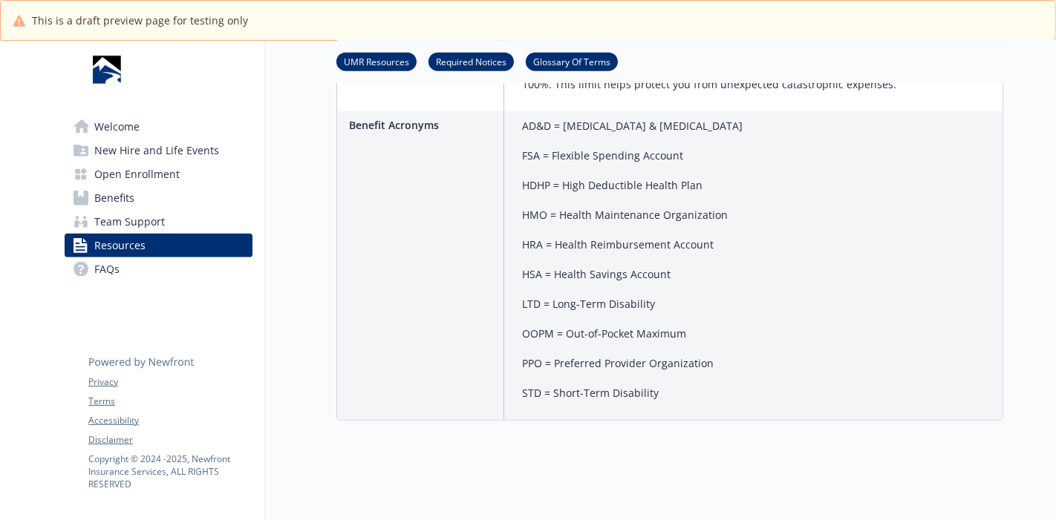
click at [107, 275] on span "FAQs" at bounding box center [106, 270] width 25 height 24
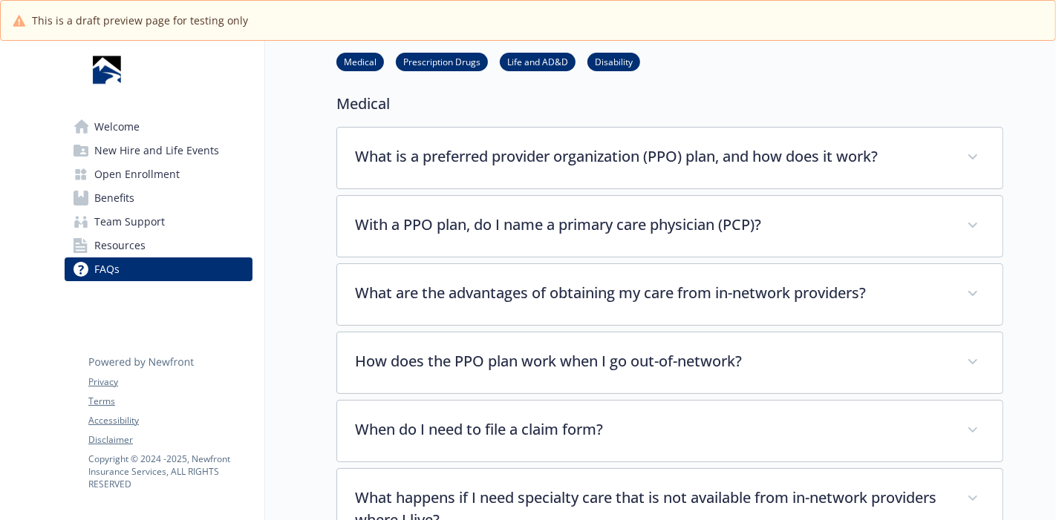
scroll to position [1, 1]
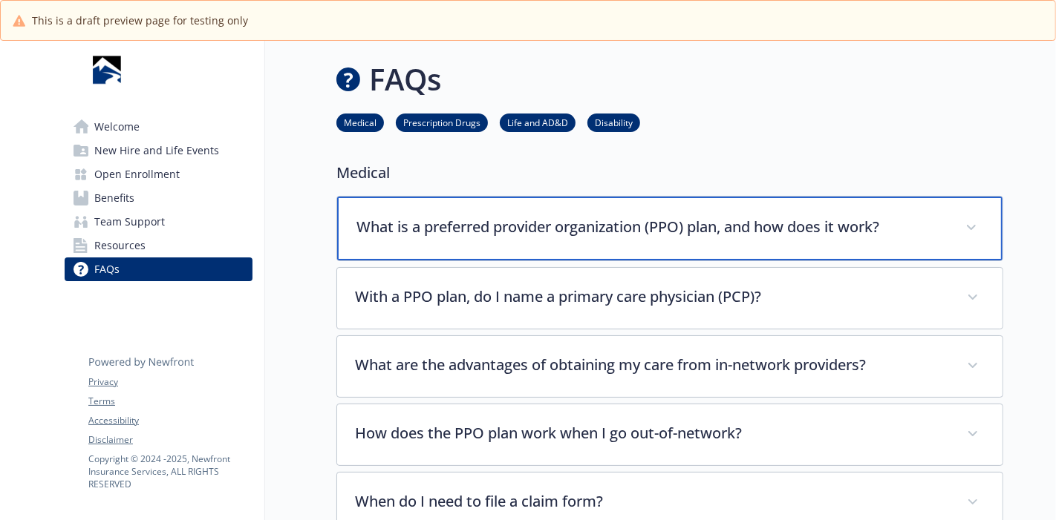
click at [980, 219] on div "What is a preferred provider organization (PPO) plan, and how does it work?" at bounding box center [669, 229] width 665 height 64
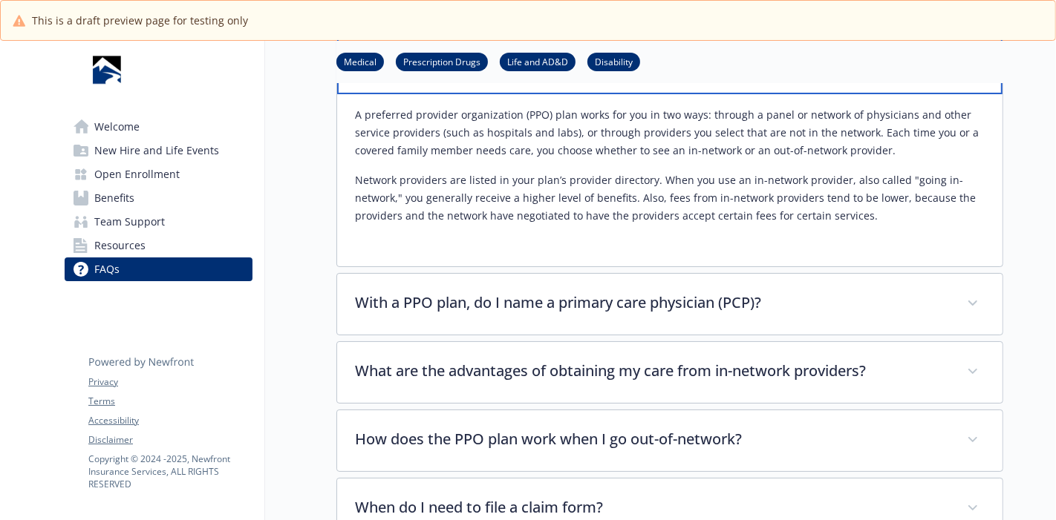
scroll to position [308, 1]
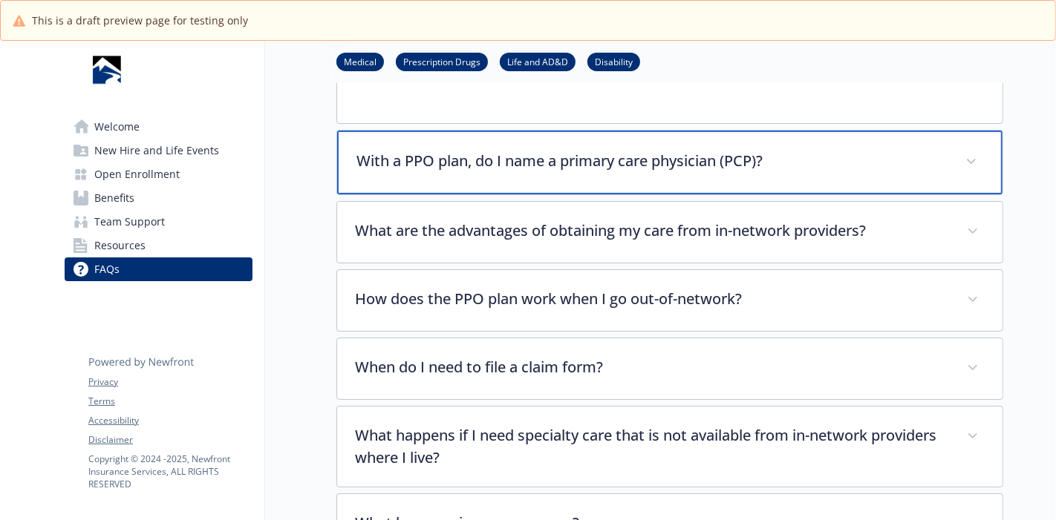
click at [952, 174] on div "With a PPO plan, do I name a primary care physician (PCP)?" at bounding box center [669, 163] width 665 height 64
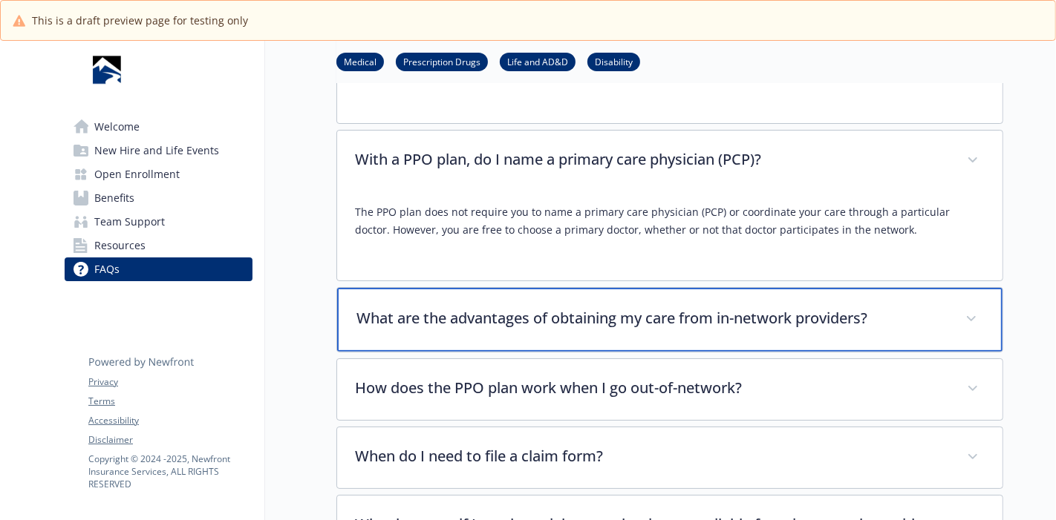
click at [949, 316] on div "What are the advantages of obtaining my care from in-network providers?" at bounding box center [669, 320] width 665 height 64
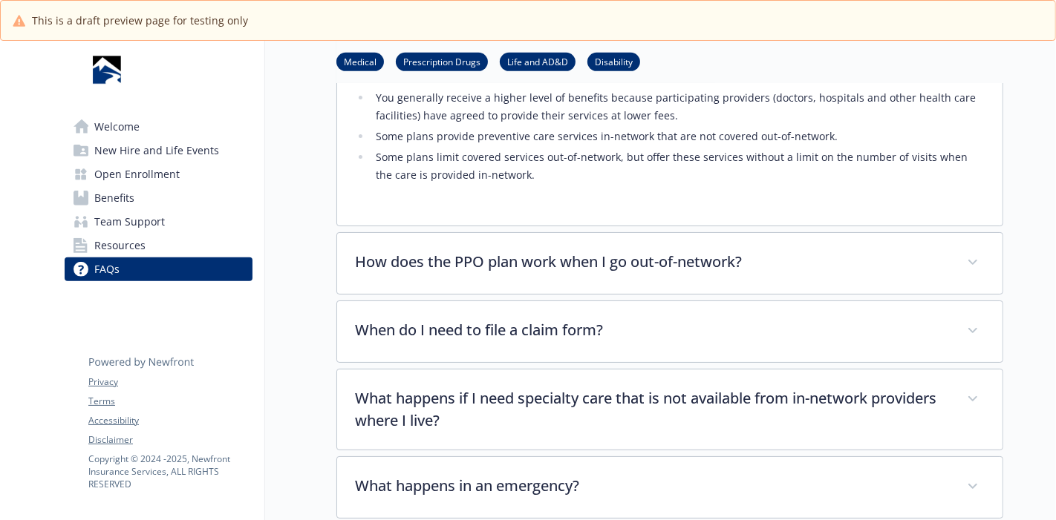
scroll to position [687, 1]
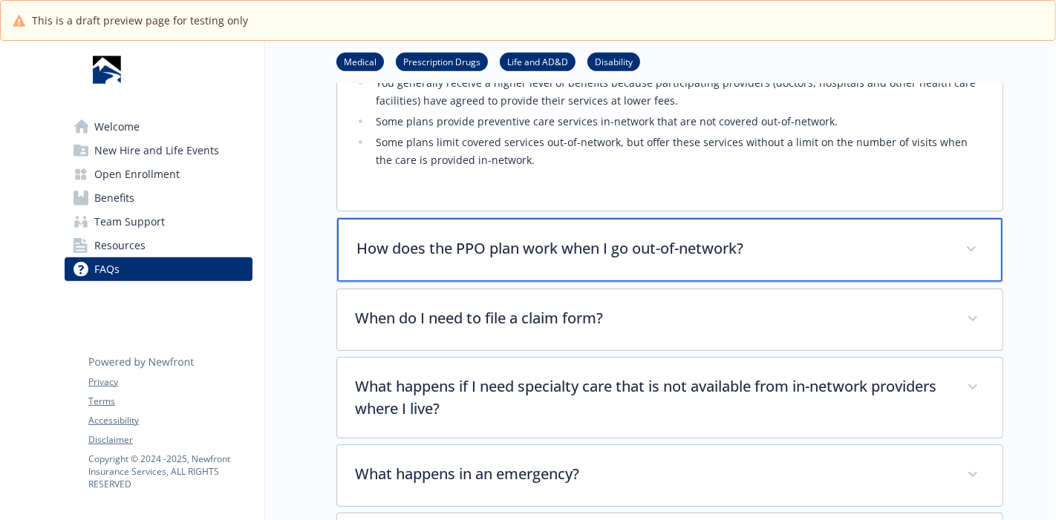
click at [966, 256] on span at bounding box center [971, 250] width 24 height 24
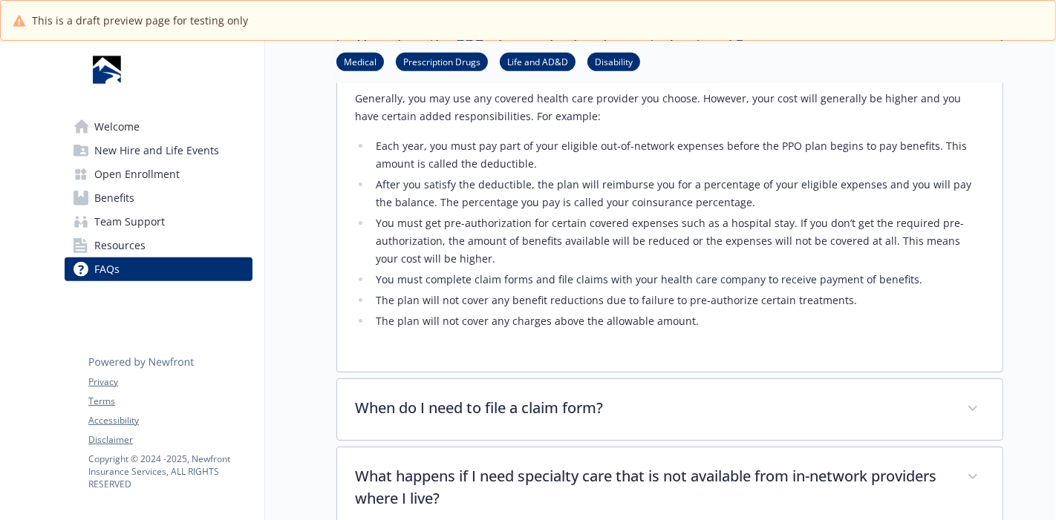
scroll to position [916, 1]
